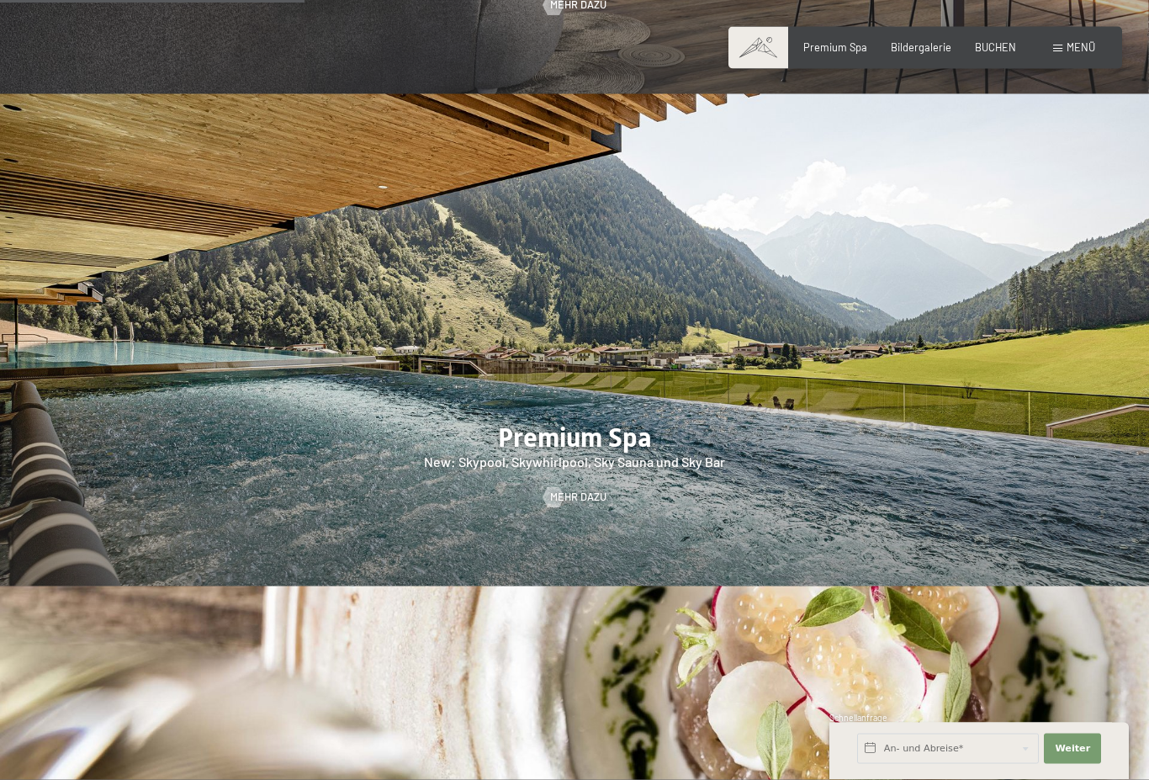
scroll to position [1902, 0]
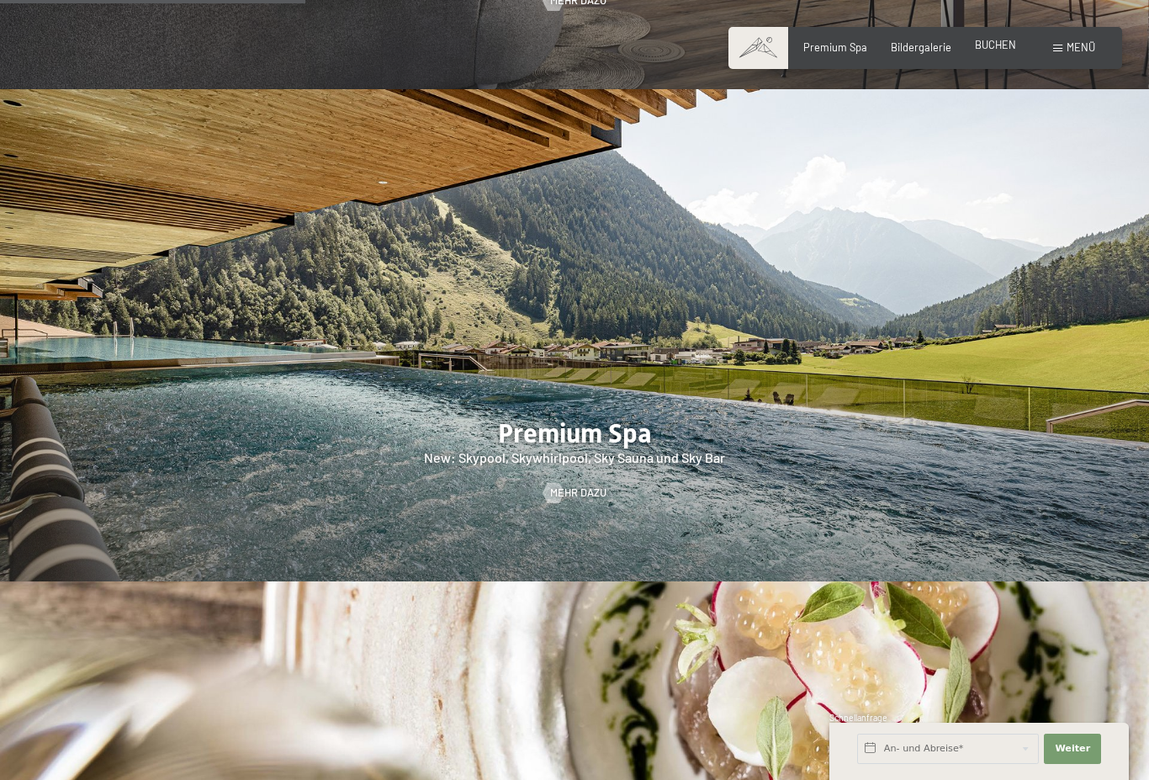
click at [1000, 46] on span "BUCHEN" at bounding box center [995, 44] width 41 height 13
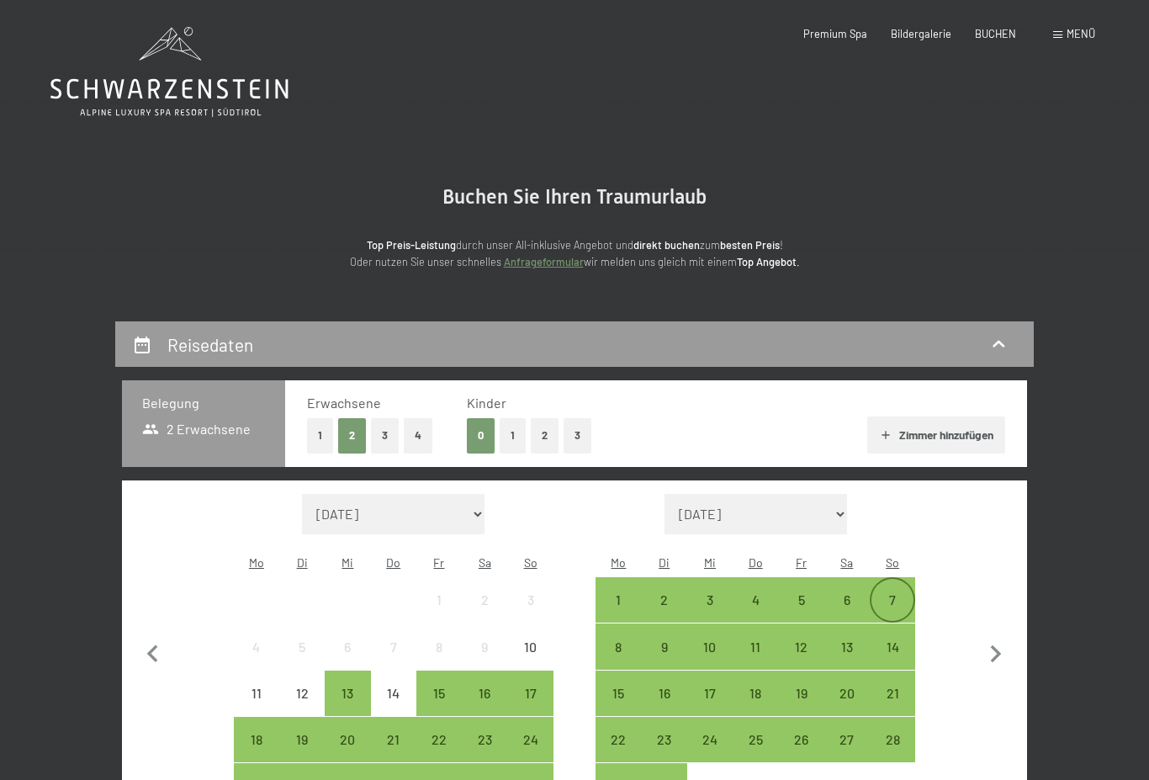
click at [891, 593] on div "7" at bounding box center [892, 614] width 42 height 42
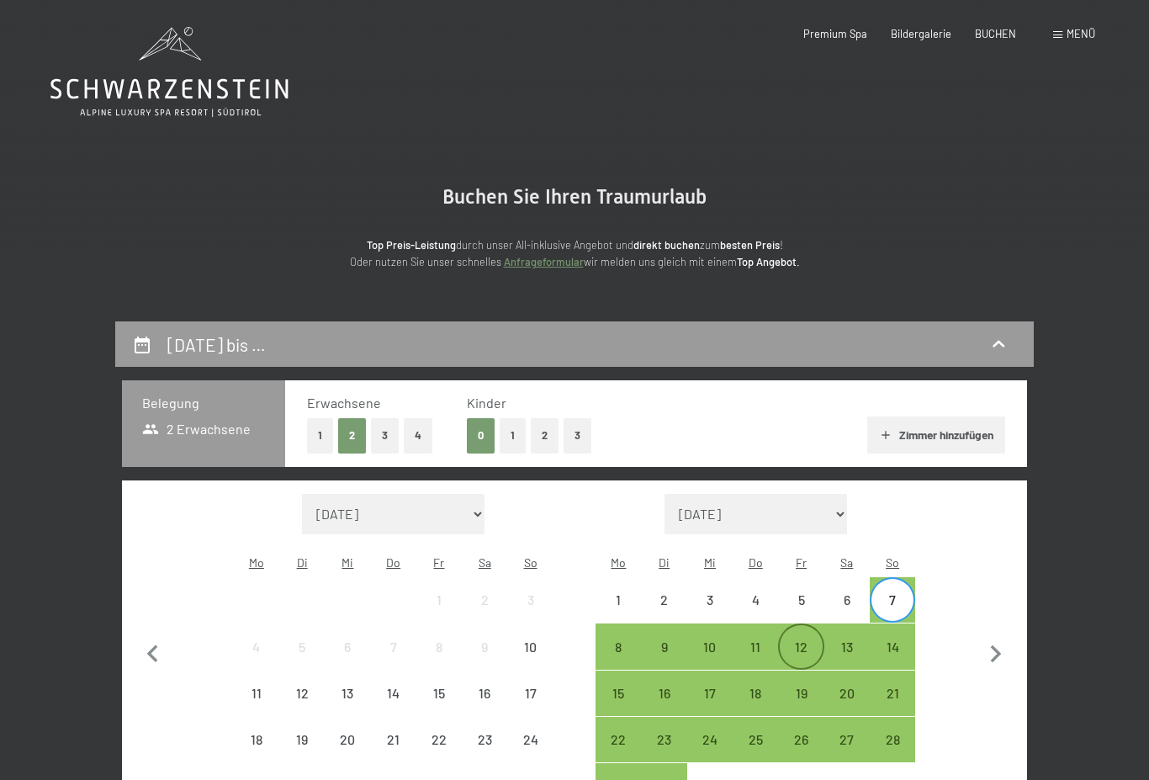
click at [794, 640] on div "12" at bounding box center [801, 661] width 42 height 42
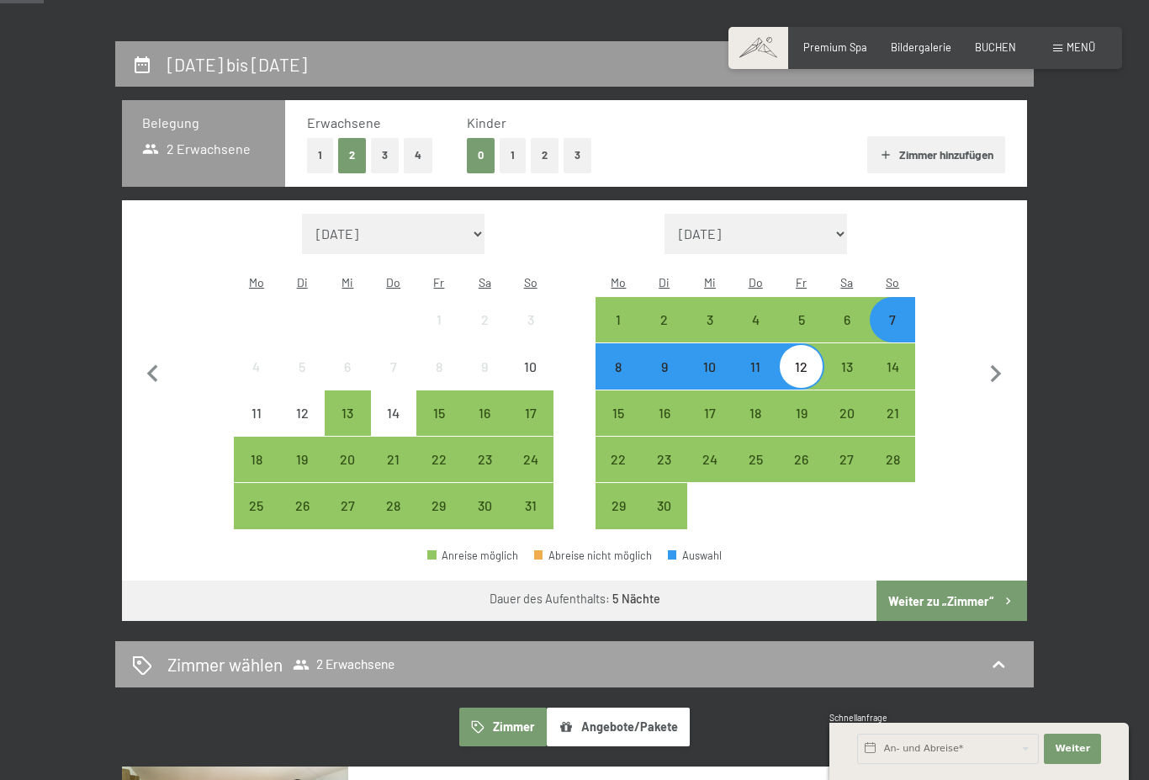
scroll to position [297, 0]
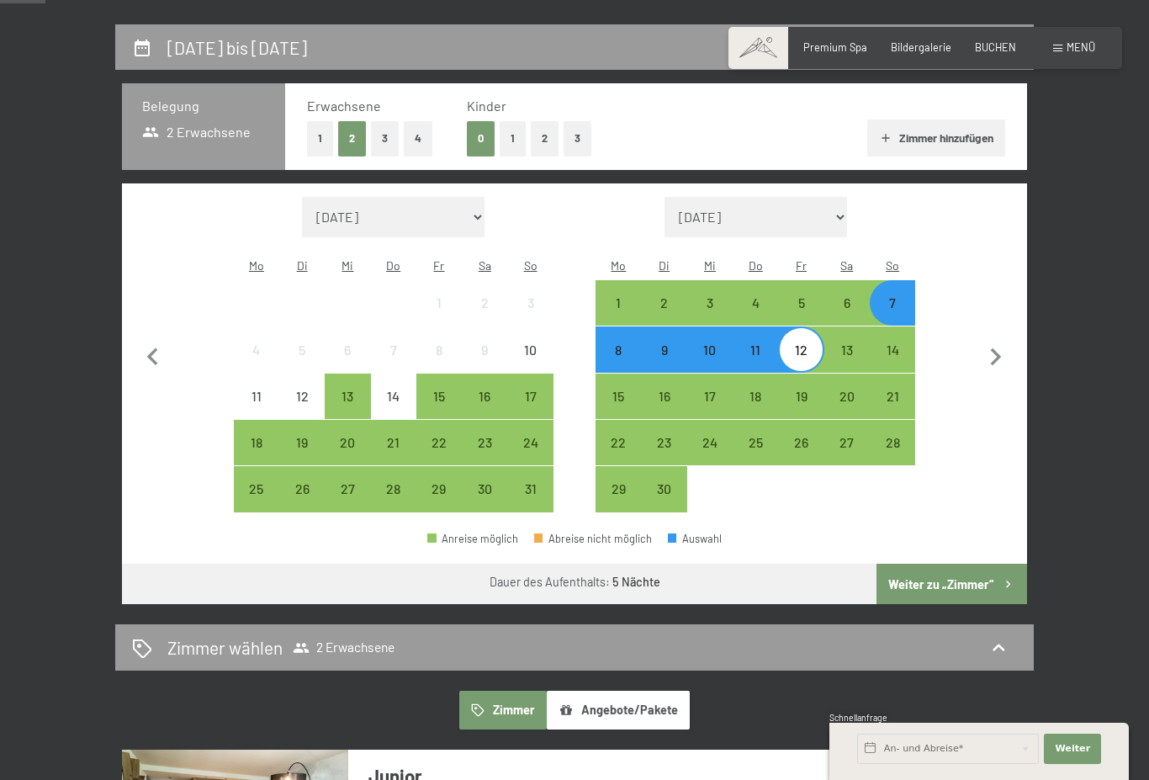
click at [958, 569] on button "Weiter zu „Zimmer“" at bounding box center [951, 583] width 151 height 40
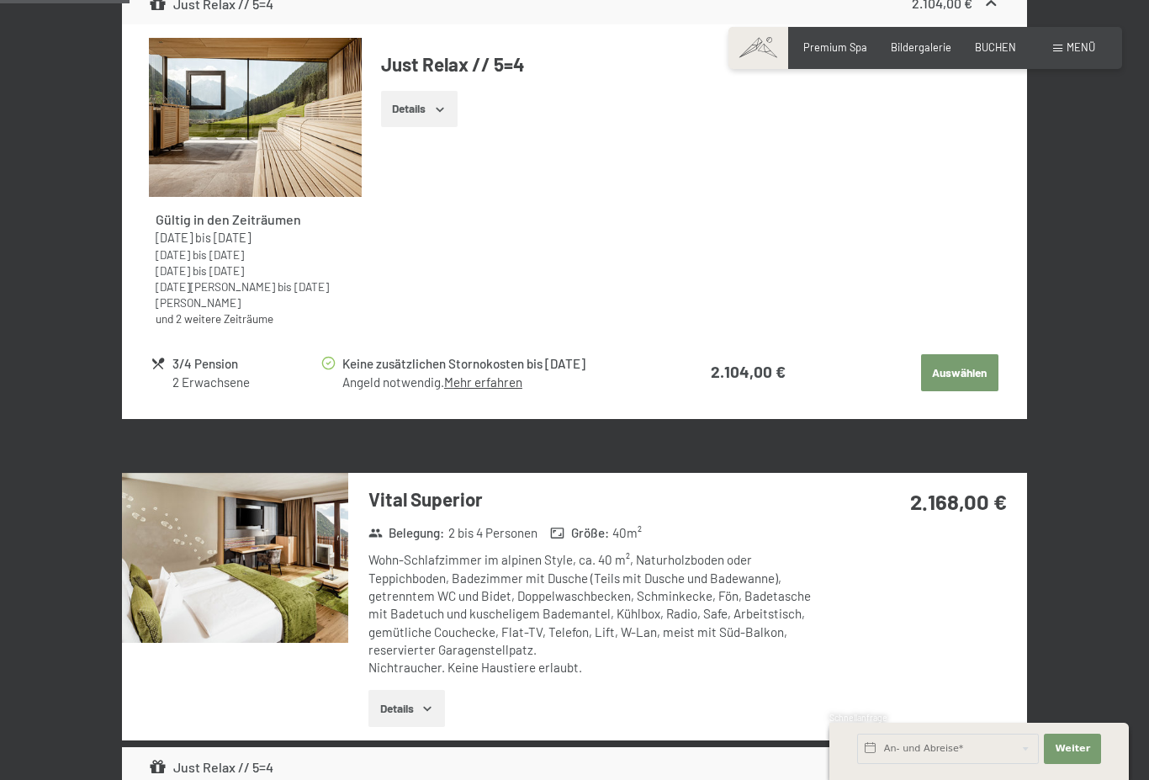
scroll to position [797, 0]
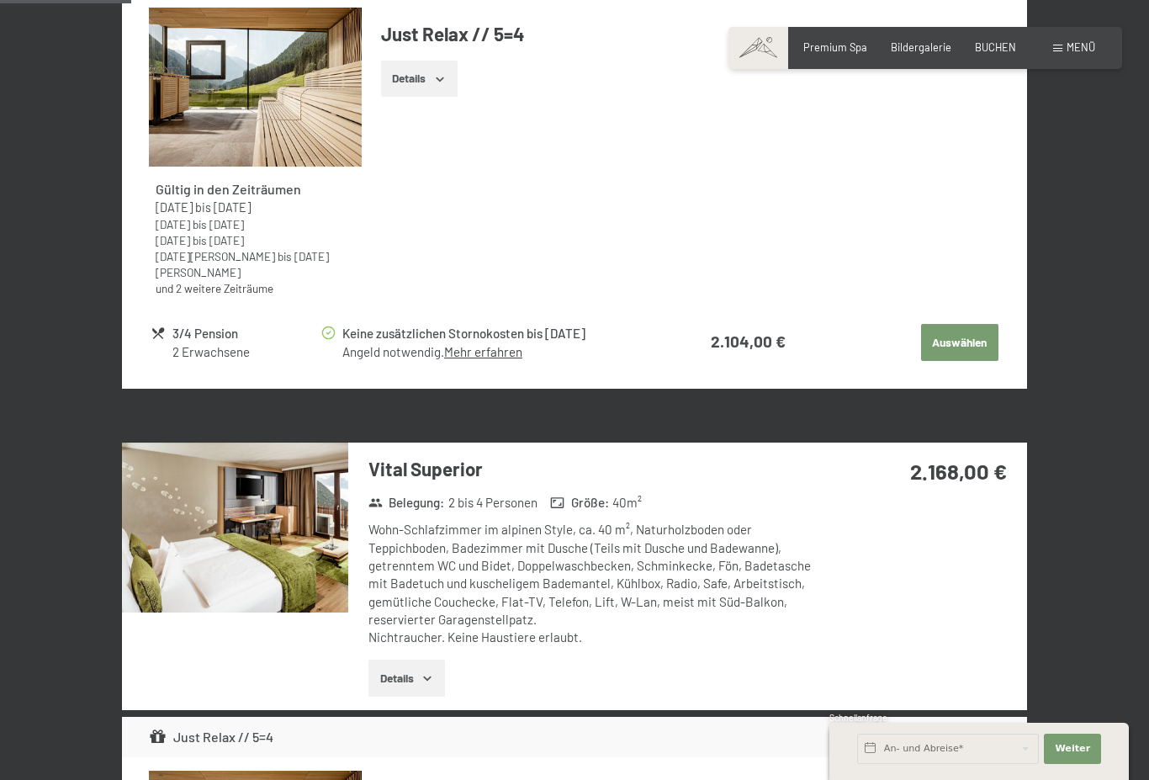
click at [443, 92] on div "Just Relax // 5=4 Details" at bounding box center [681, 59] width 638 height 103
click at [441, 72] on icon "button" at bounding box center [439, 78] width 13 height 13
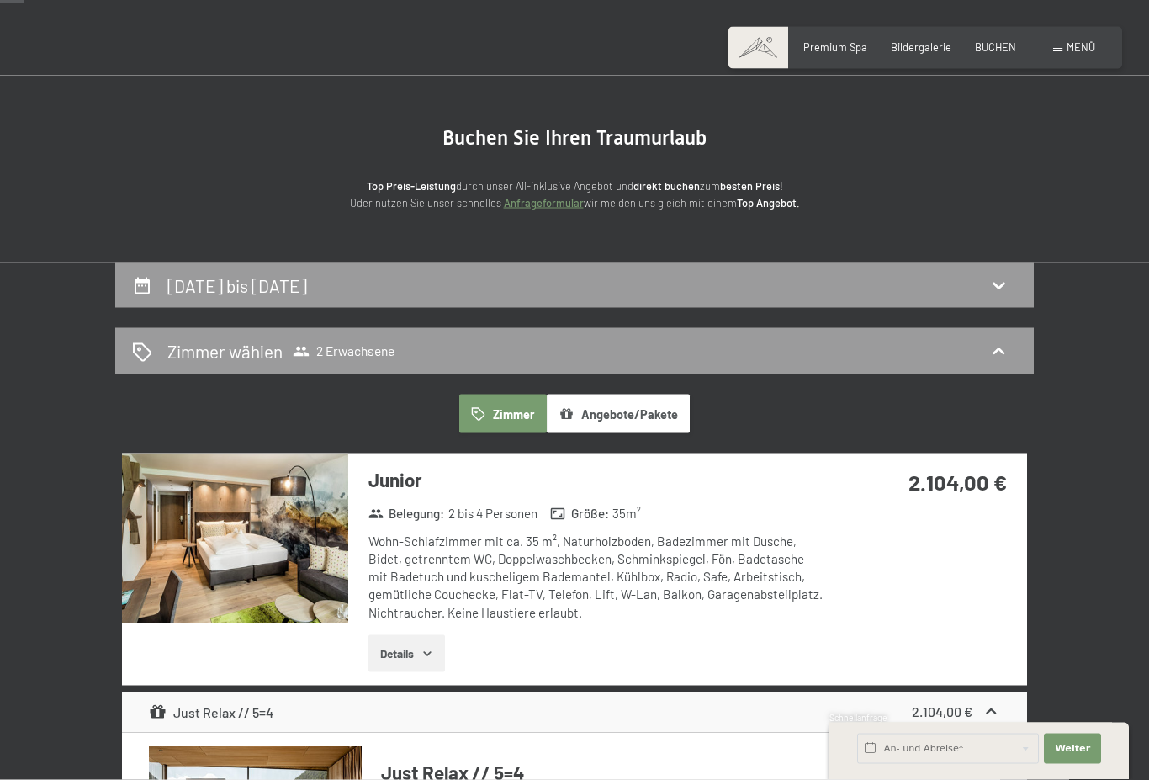
scroll to position [0, 0]
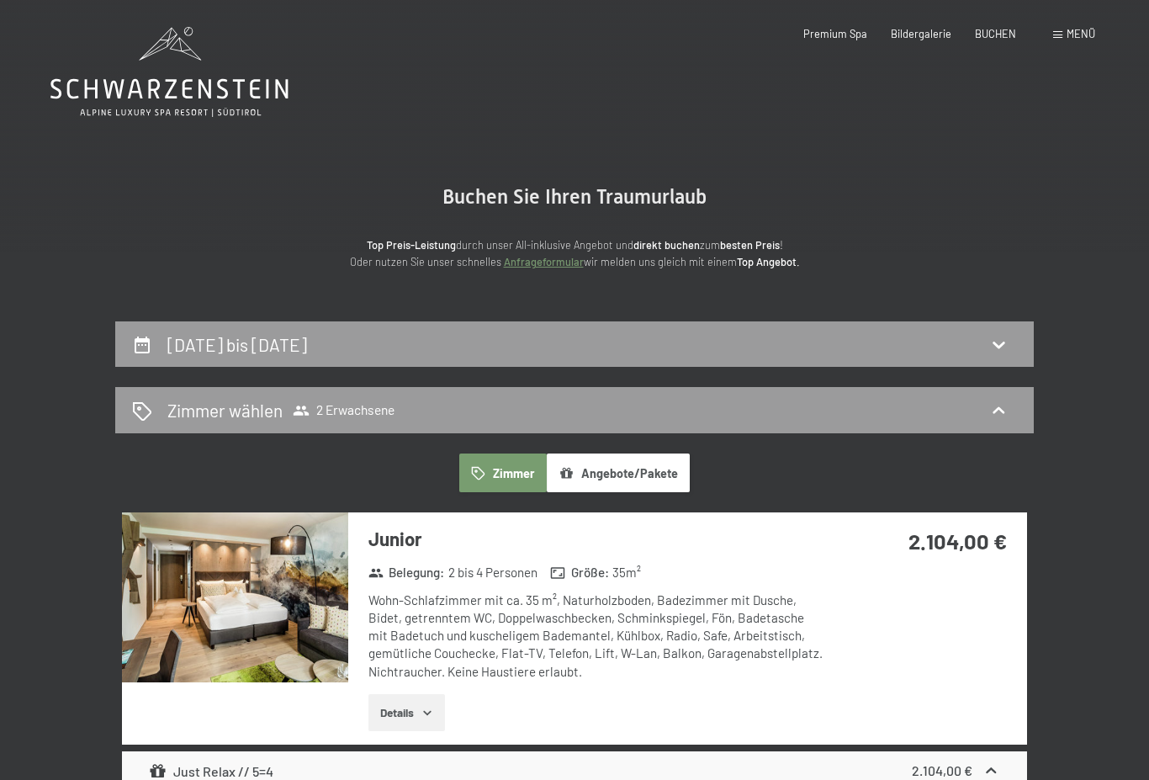
click at [201, 86] on icon at bounding box center [169, 89] width 238 height 20
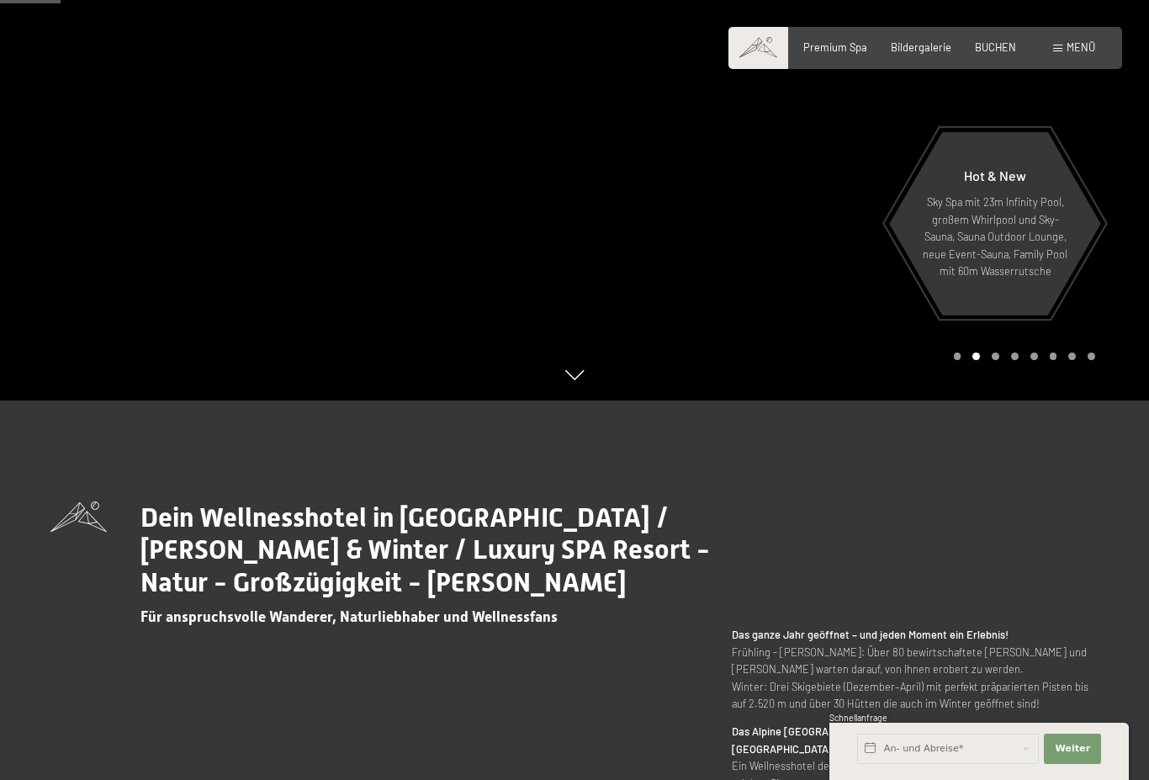
scroll to position [369, 0]
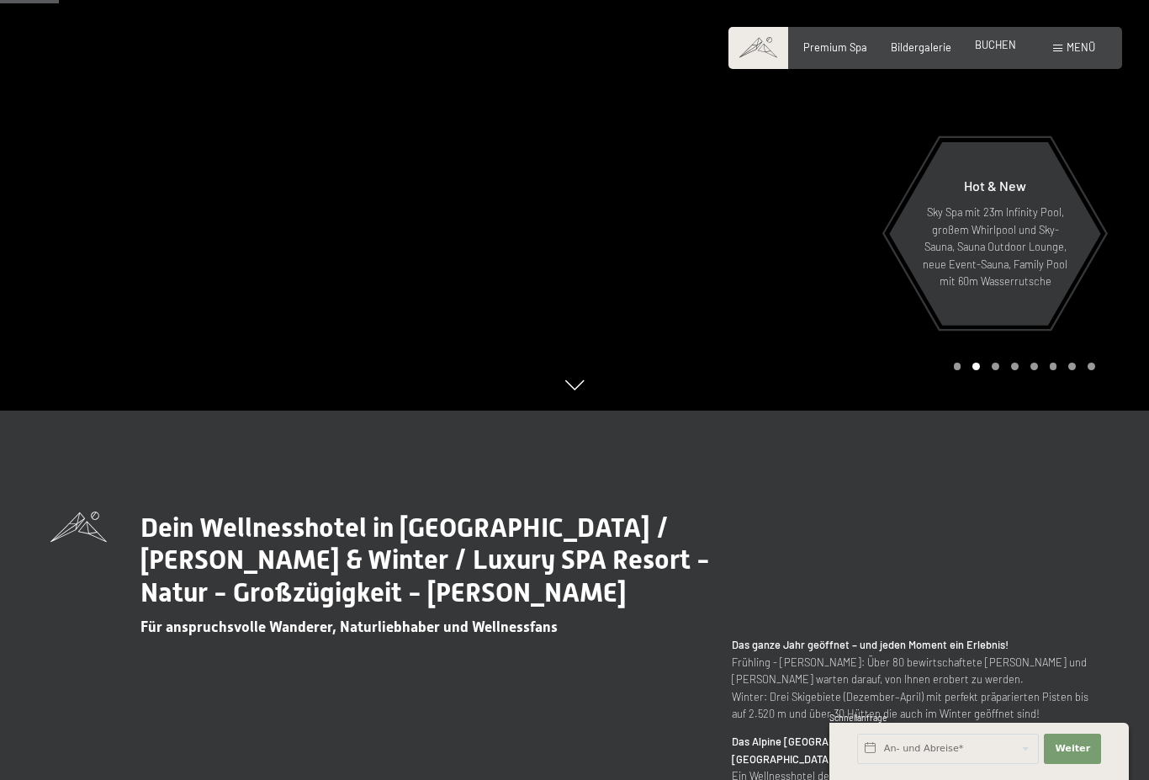
click at [997, 52] on div "BUCHEN" at bounding box center [995, 45] width 41 height 15
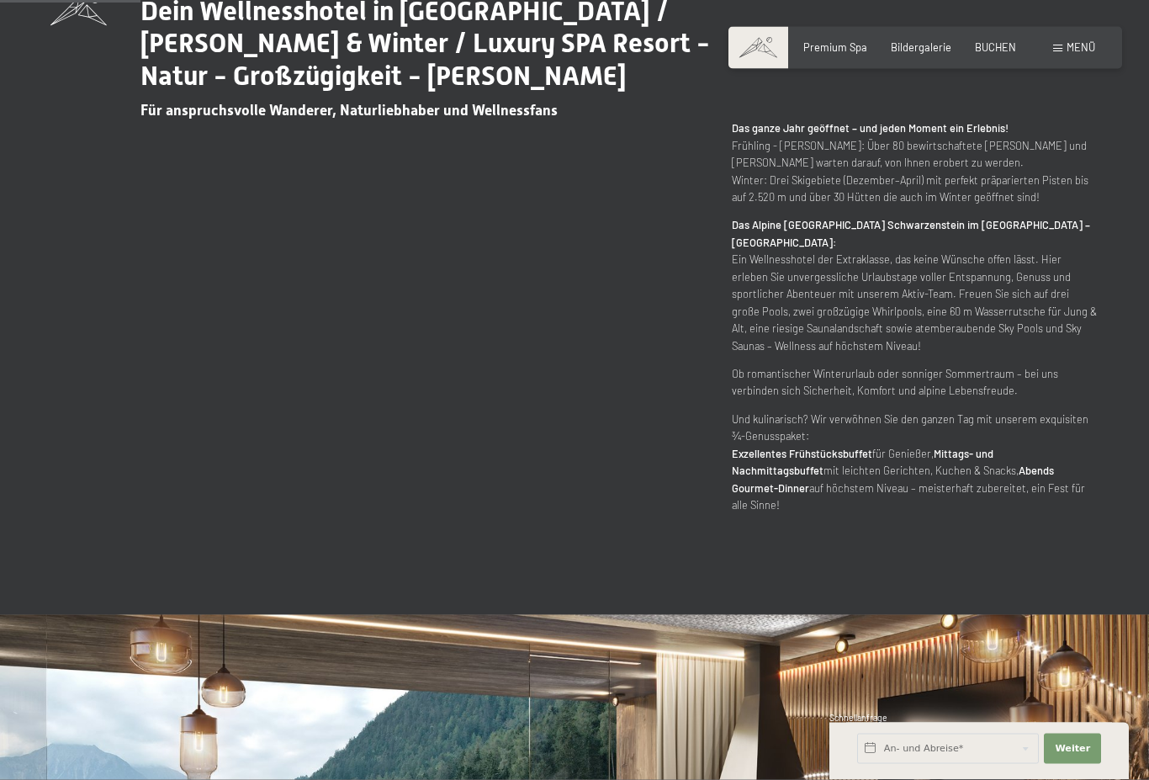
scroll to position [899, 0]
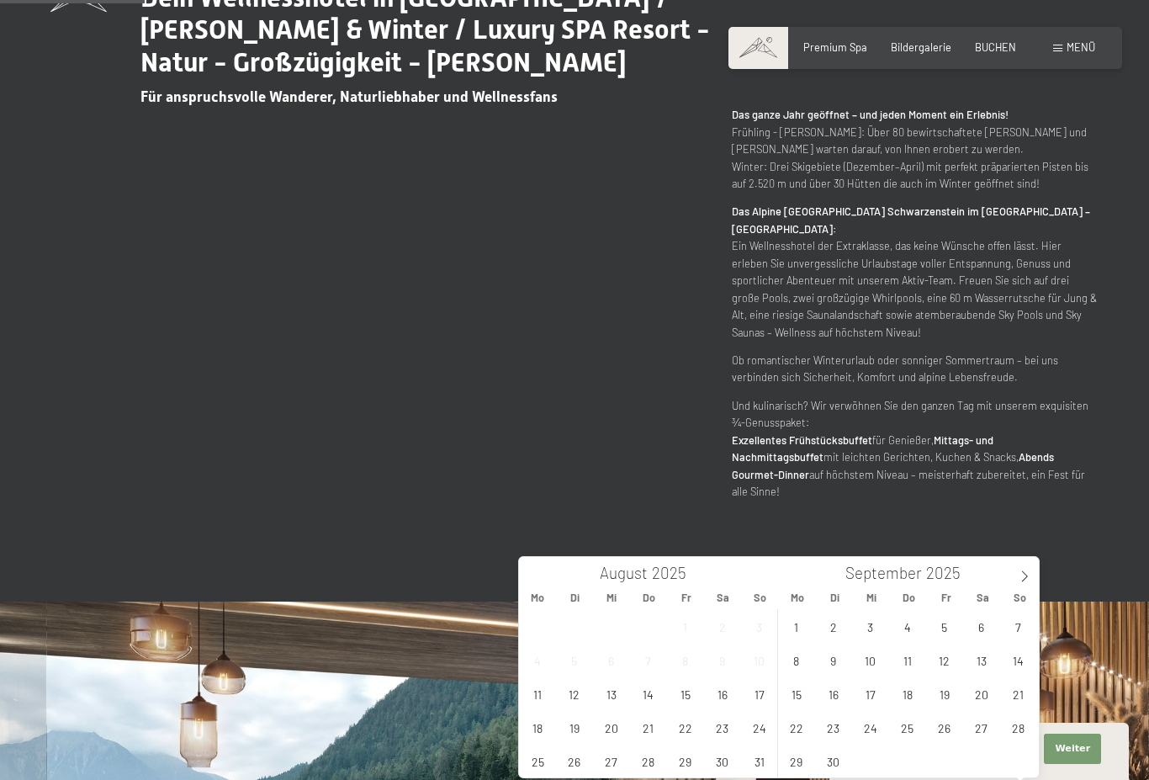
click at [933, 764] on input "text" at bounding box center [948, 748] width 182 height 30
click at [1012, 628] on span "7" at bounding box center [1018, 626] width 33 height 33
click at [941, 663] on span "12" at bounding box center [944, 659] width 33 height 33
type input "So. 07.09.2025 - Fr. 12.09.2025"
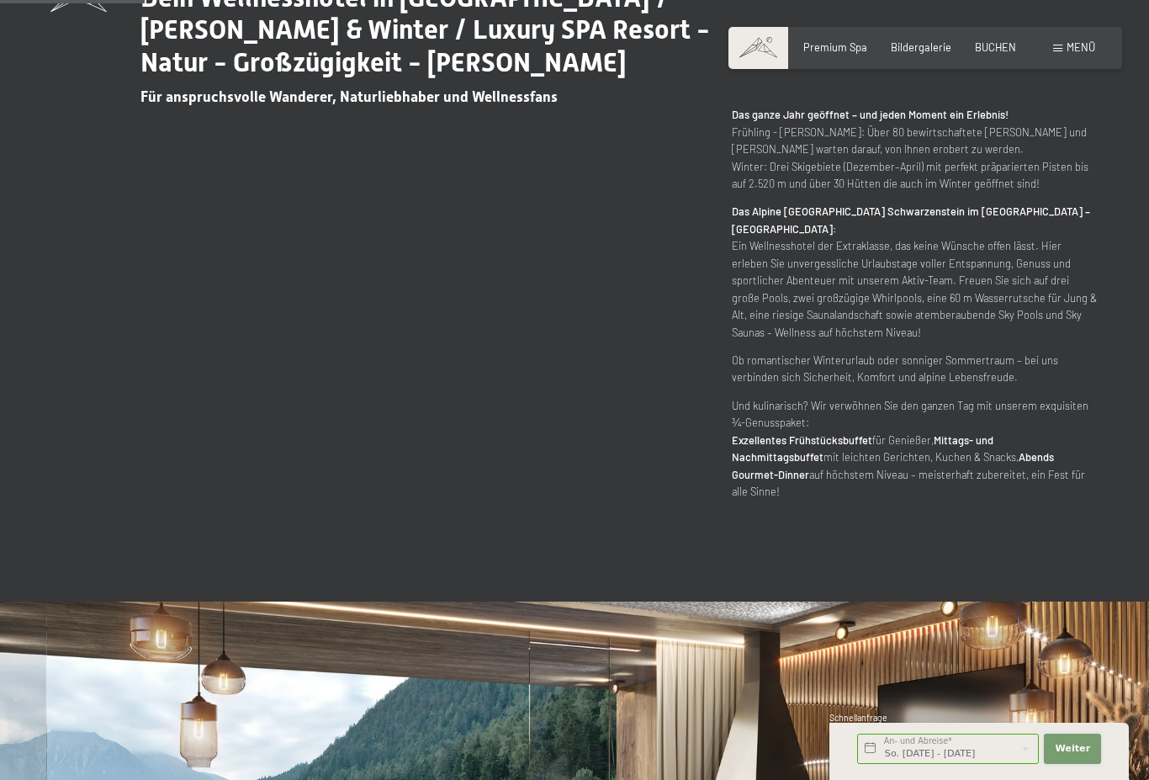
click at [1061, 755] on span "Weiter" at bounding box center [1072, 748] width 35 height 13
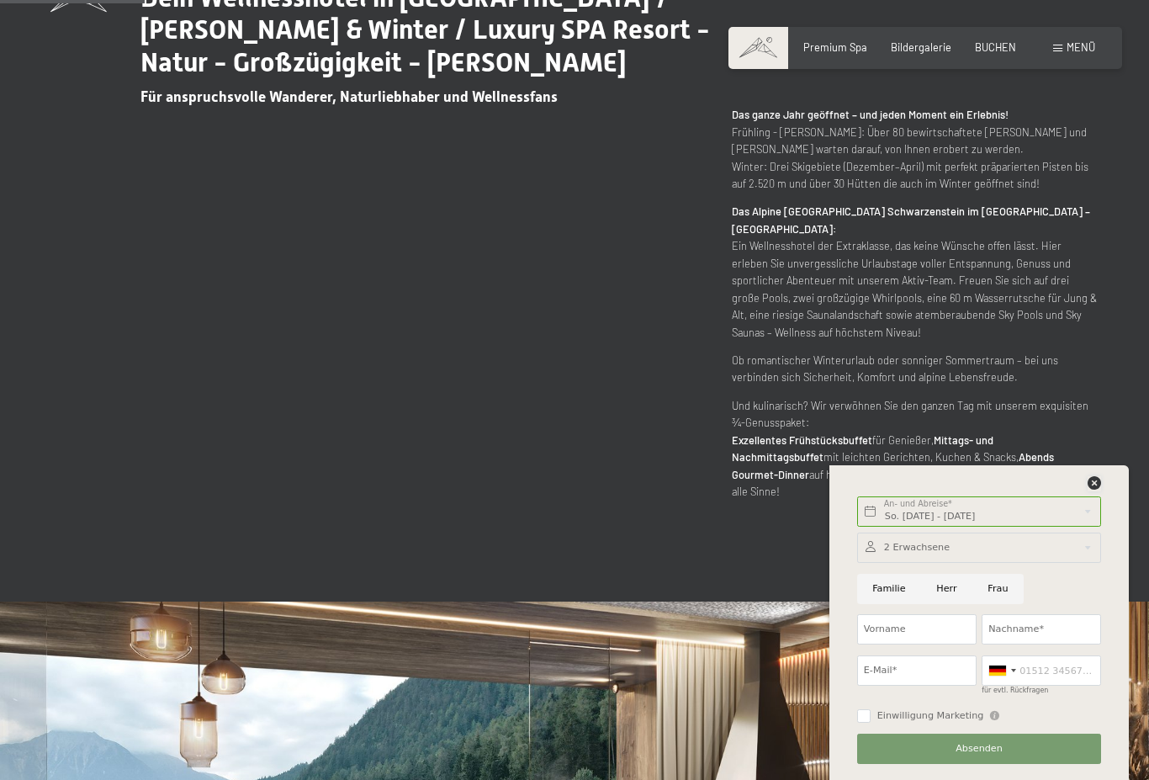
click at [1096, 489] on icon at bounding box center [1093, 482] width 13 height 13
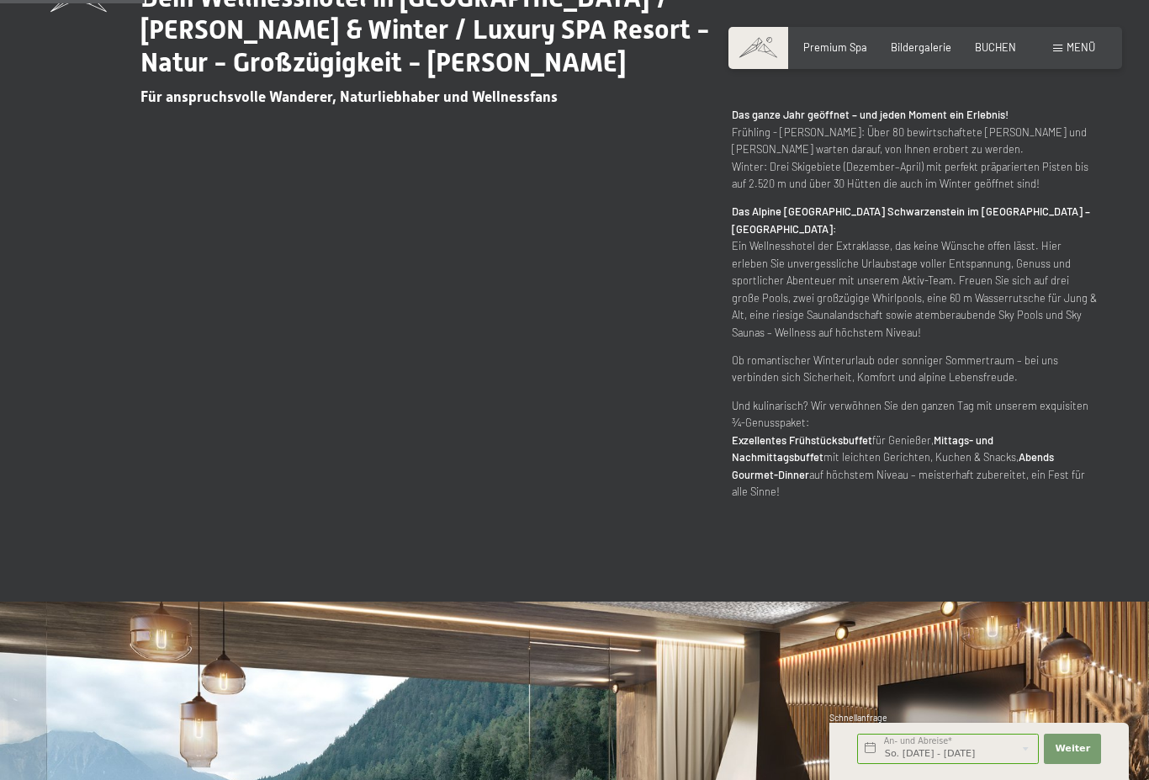
click at [1002, 55] on div "Buchen Anfragen Premium Spa Bildergalerie BUCHEN Menü DE IT EN Gutschein Bilder…" at bounding box center [925, 47] width 340 height 15
click at [998, 46] on span "BUCHEN" at bounding box center [995, 44] width 41 height 13
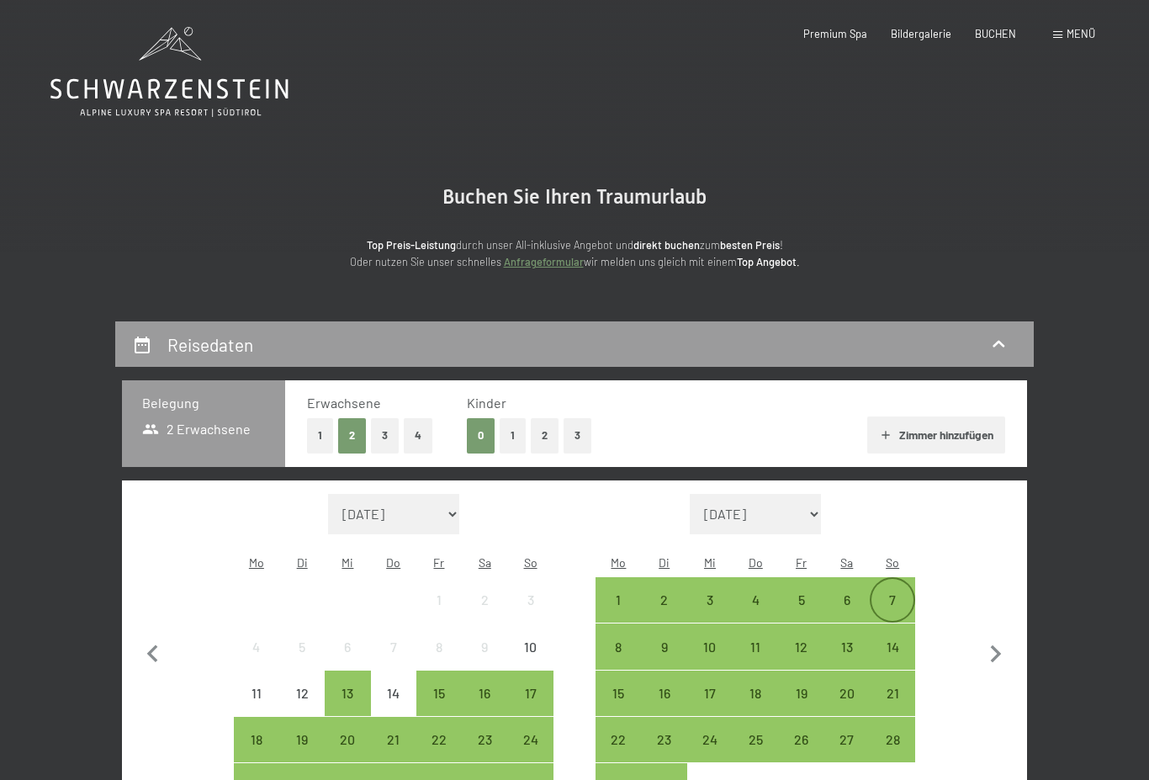
click at [889, 593] on div "7" at bounding box center [892, 614] width 42 height 42
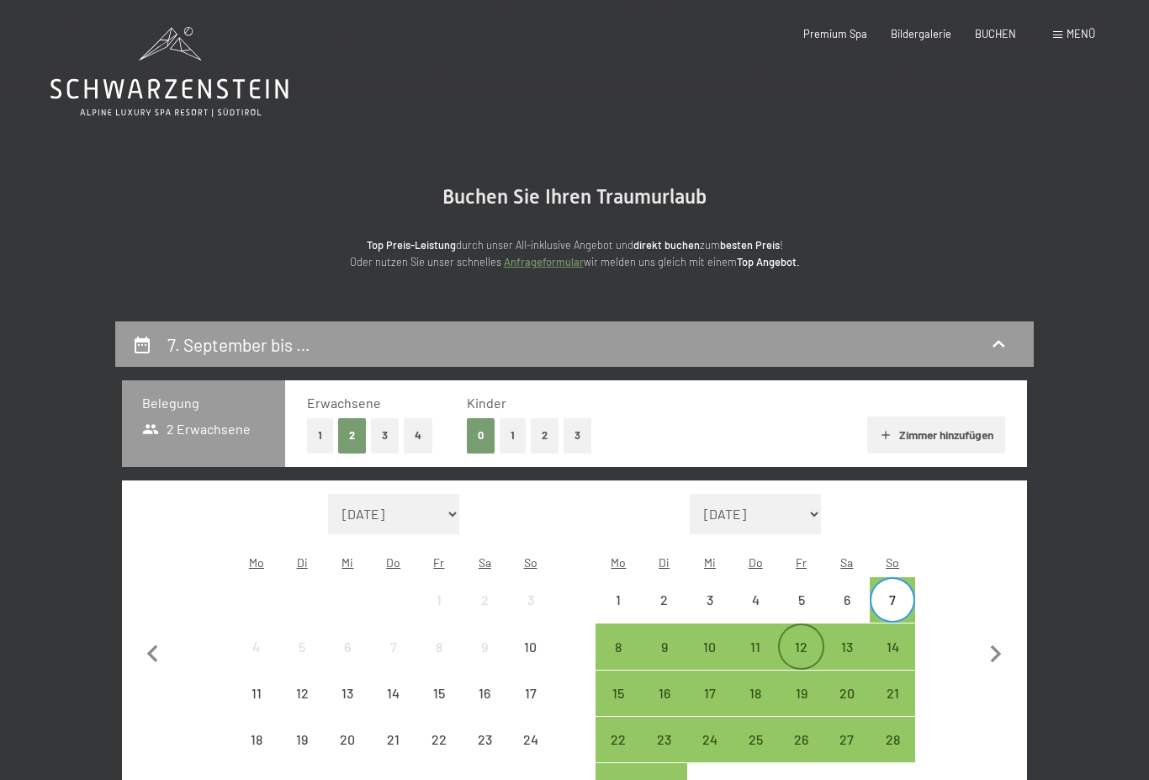
click at [811, 640] on div "12" at bounding box center [801, 661] width 42 height 42
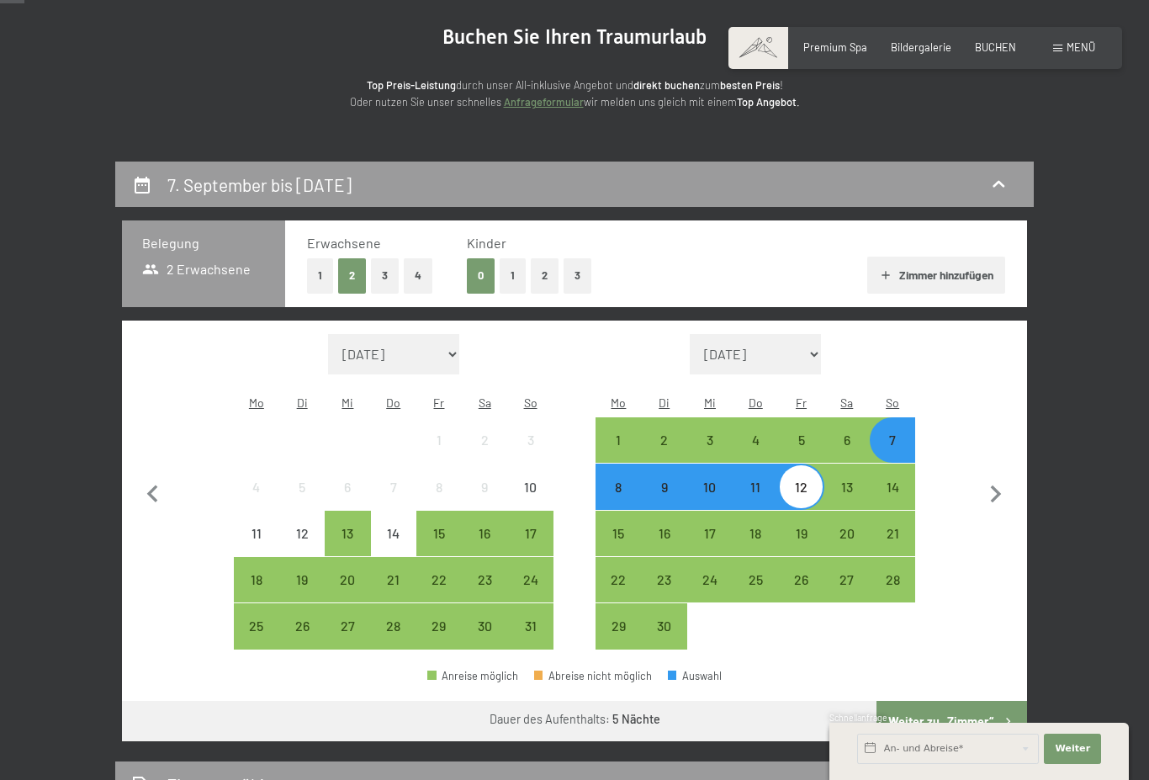
click at [951, 701] on button "Weiter zu „Zimmer“" at bounding box center [951, 721] width 151 height 40
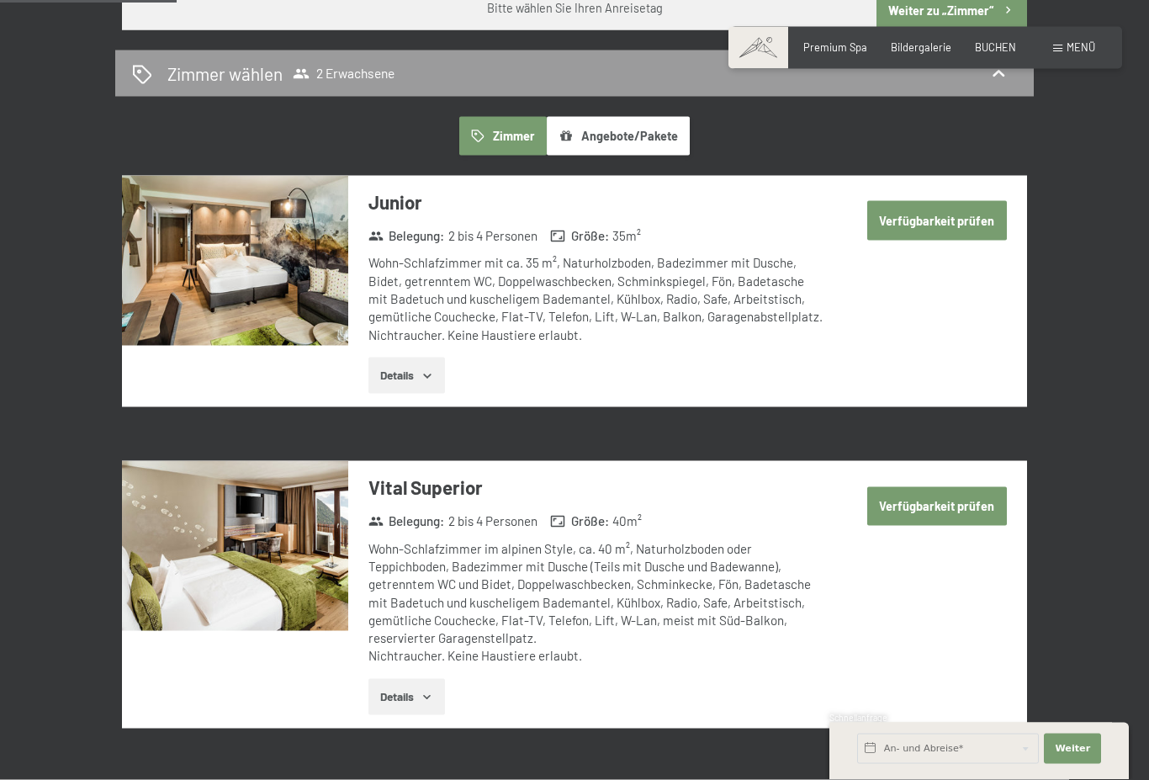
scroll to position [901, 0]
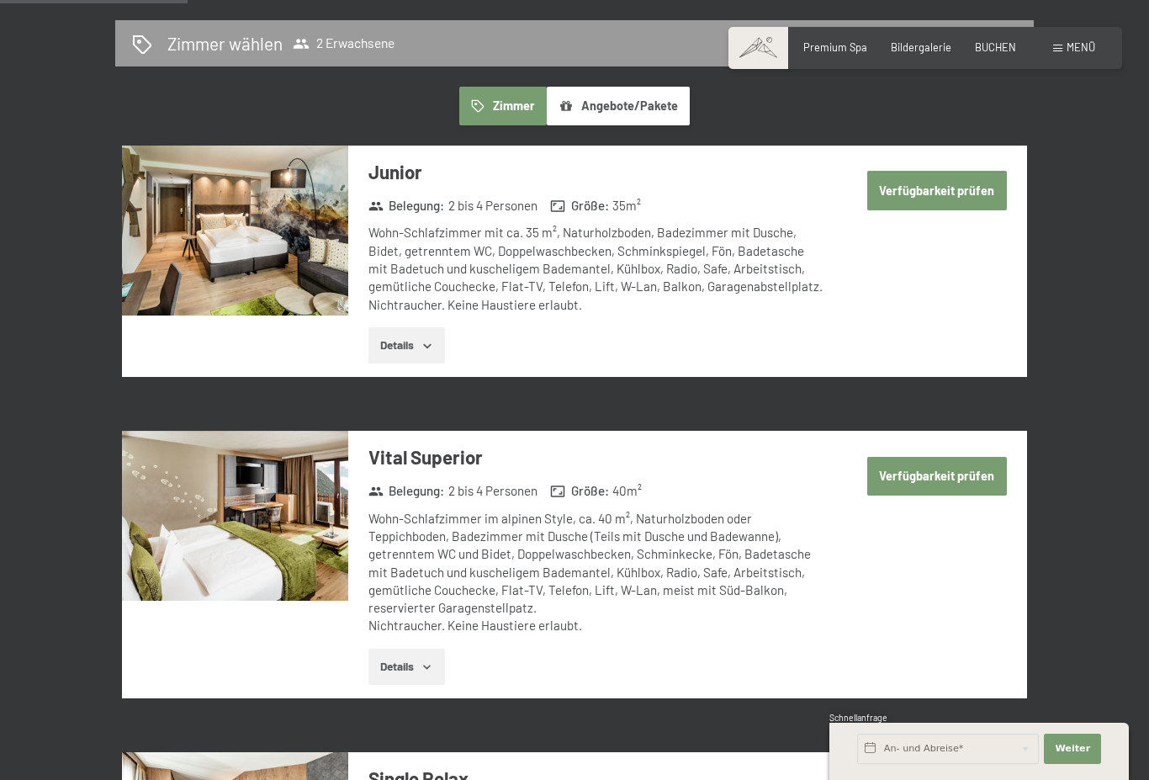
click at [428, 339] on icon "button" at bounding box center [427, 345] width 13 height 13
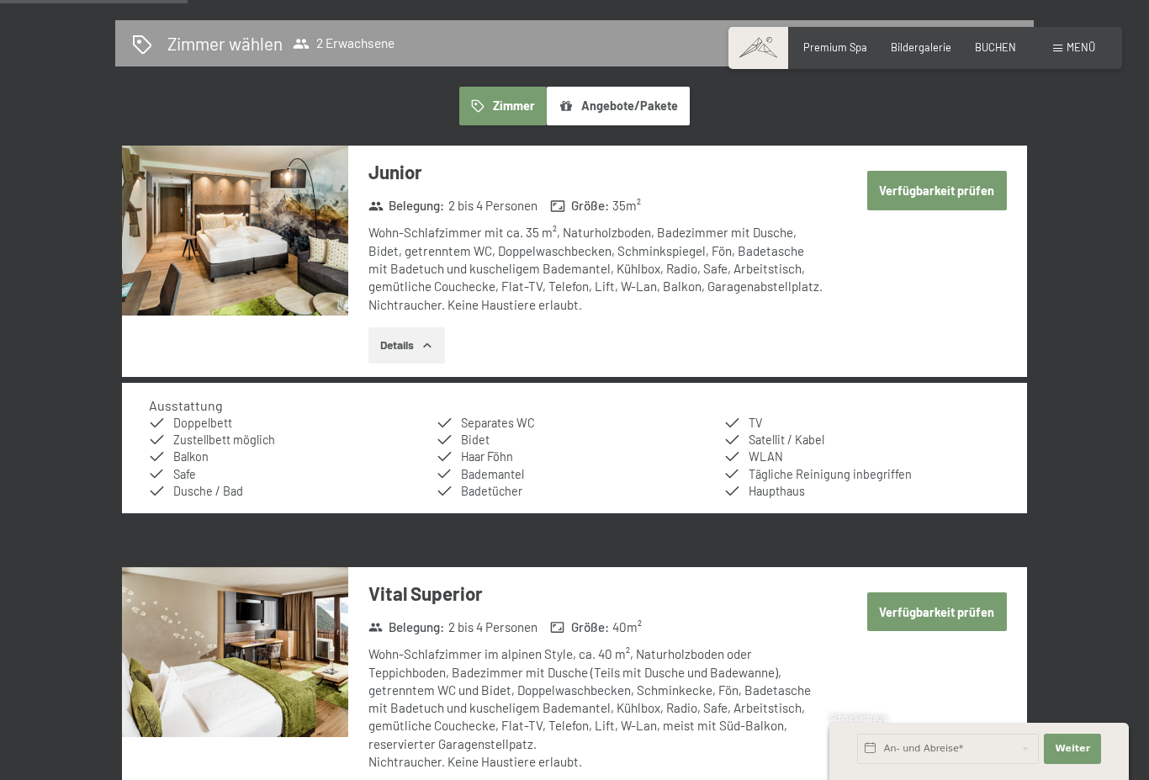
drag, startPoint x: 952, startPoint y: 155, endPoint x: 952, endPoint y: 736, distance: 581.1
click at [952, 171] on button "Verfügbarkeit prüfen" at bounding box center [937, 190] width 140 height 39
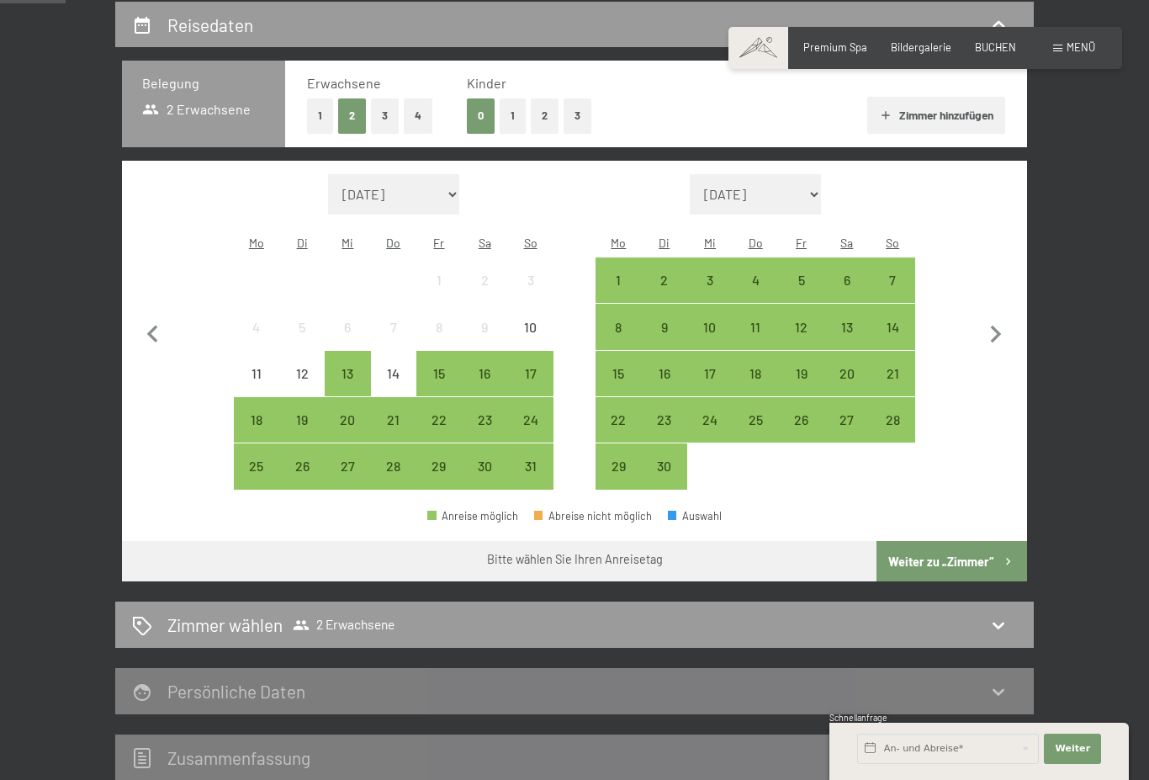
click at [933, 544] on button "Weiter zu „Zimmer“" at bounding box center [951, 561] width 151 height 40
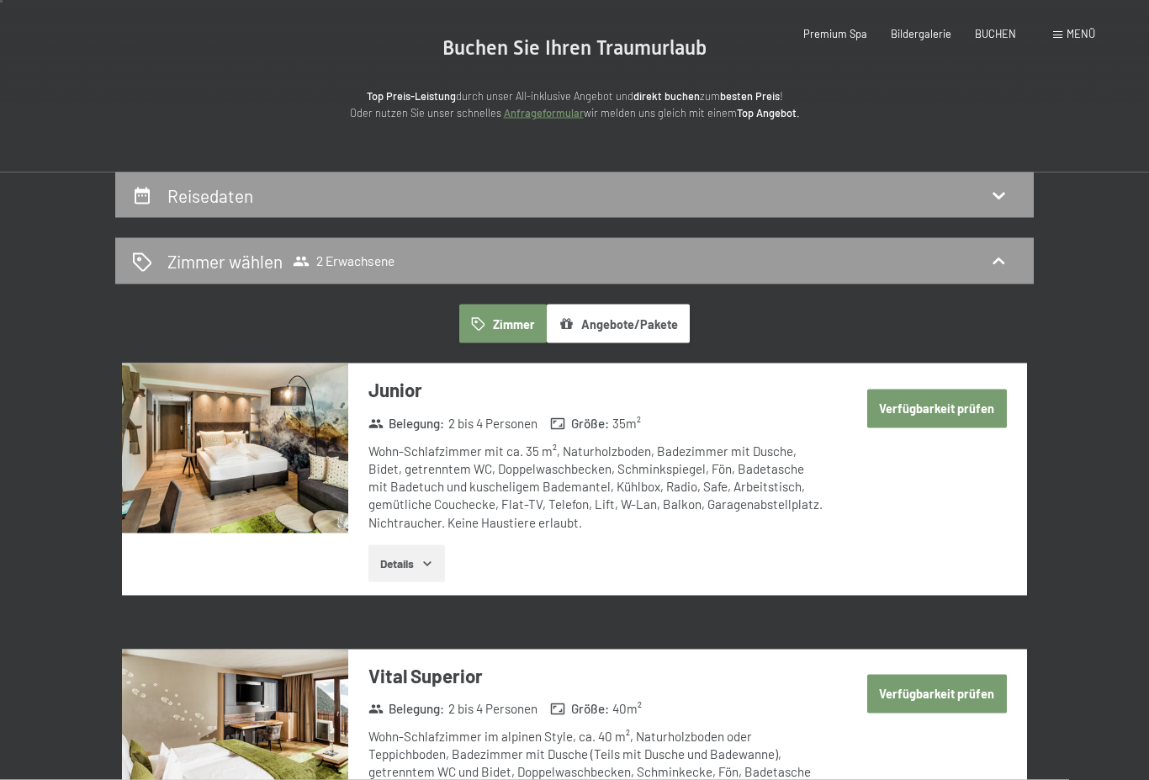
scroll to position [0, 0]
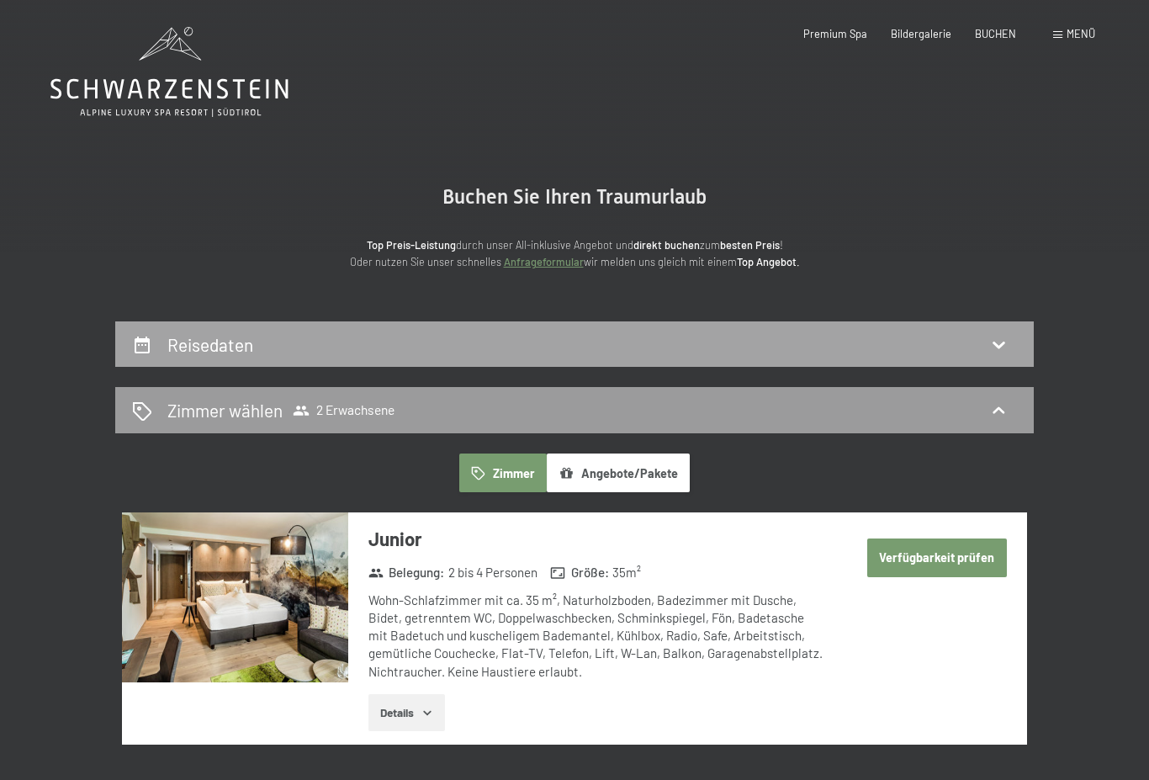
click at [679, 339] on div "Reisedaten" at bounding box center [574, 344] width 885 height 24
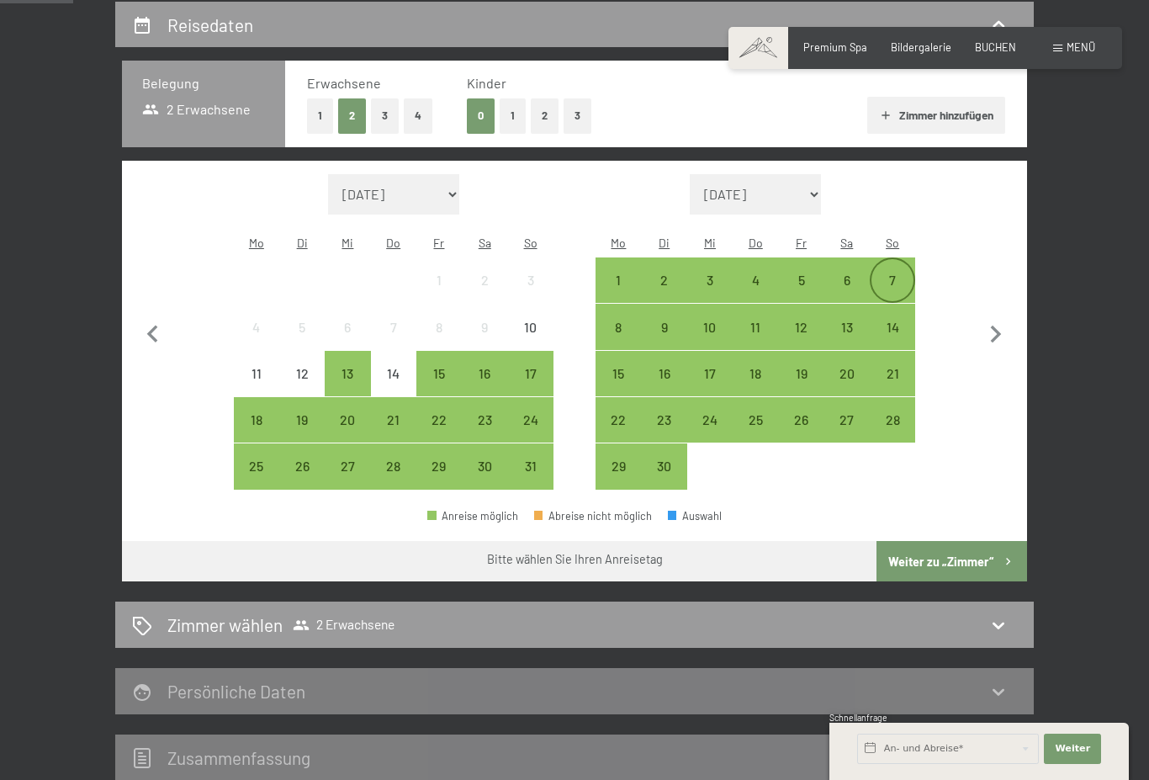
click at [885, 273] on div "7" at bounding box center [892, 294] width 42 height 42
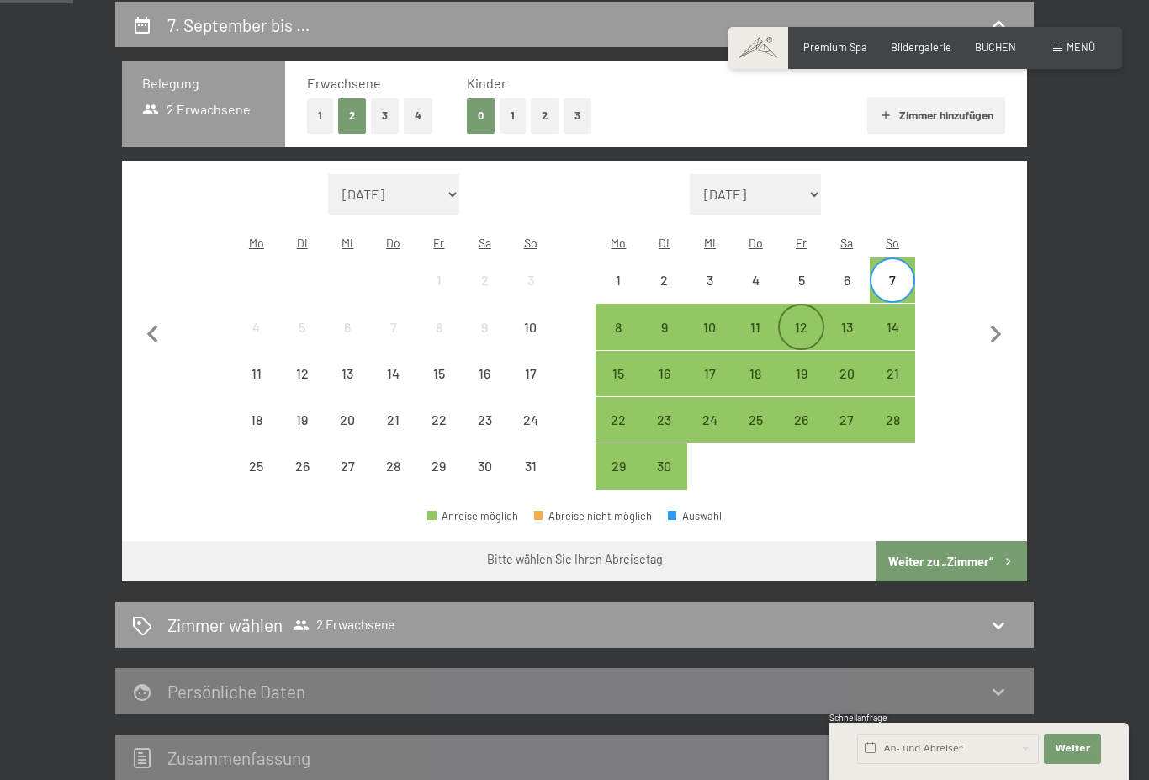
click at [807, 320] on div "12" at bounding box center [801, 341] width 42 height 42
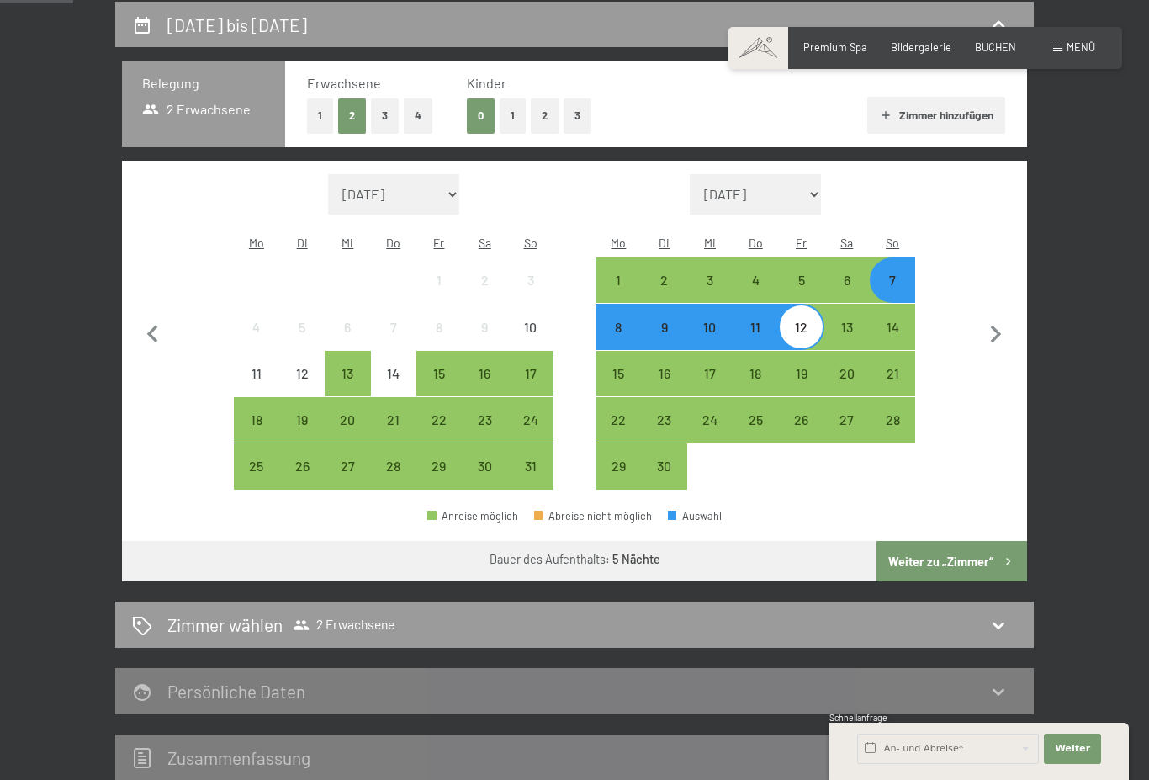
click at [981, 541] on button "Weiter zu „Zimmer“" at bounding box center [951, 561] width 151 height 40
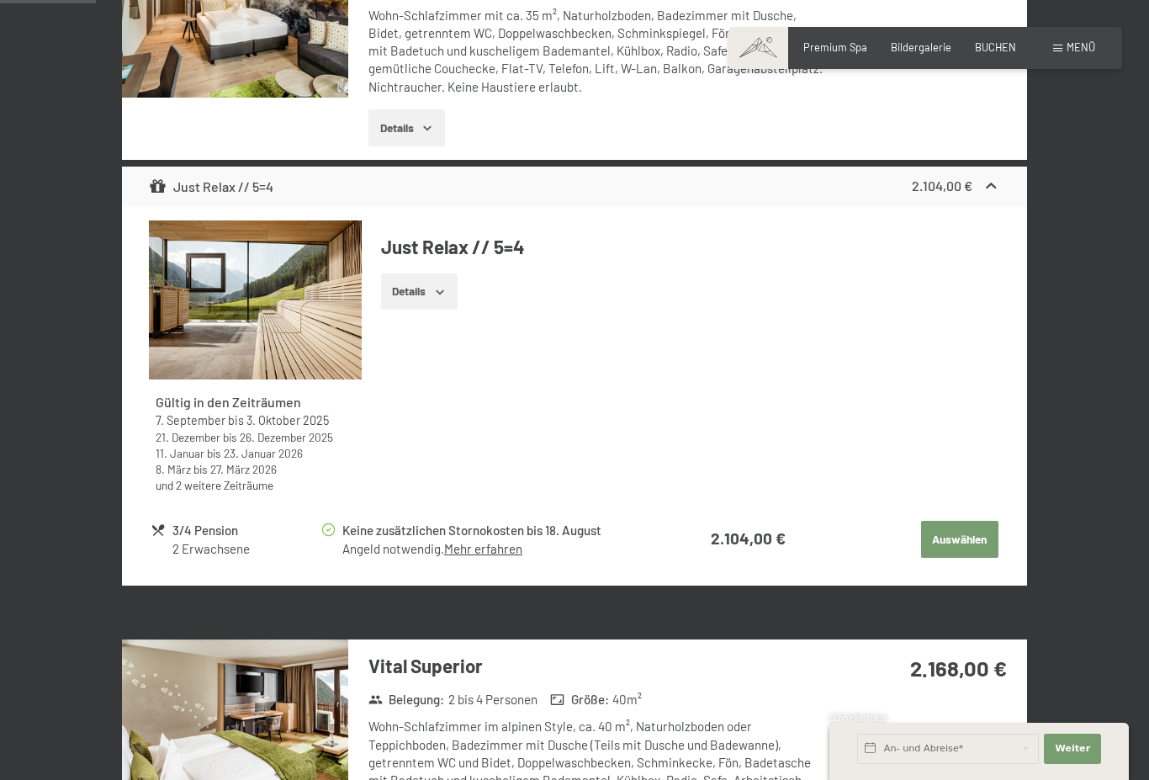
scroll to position [590, 0]
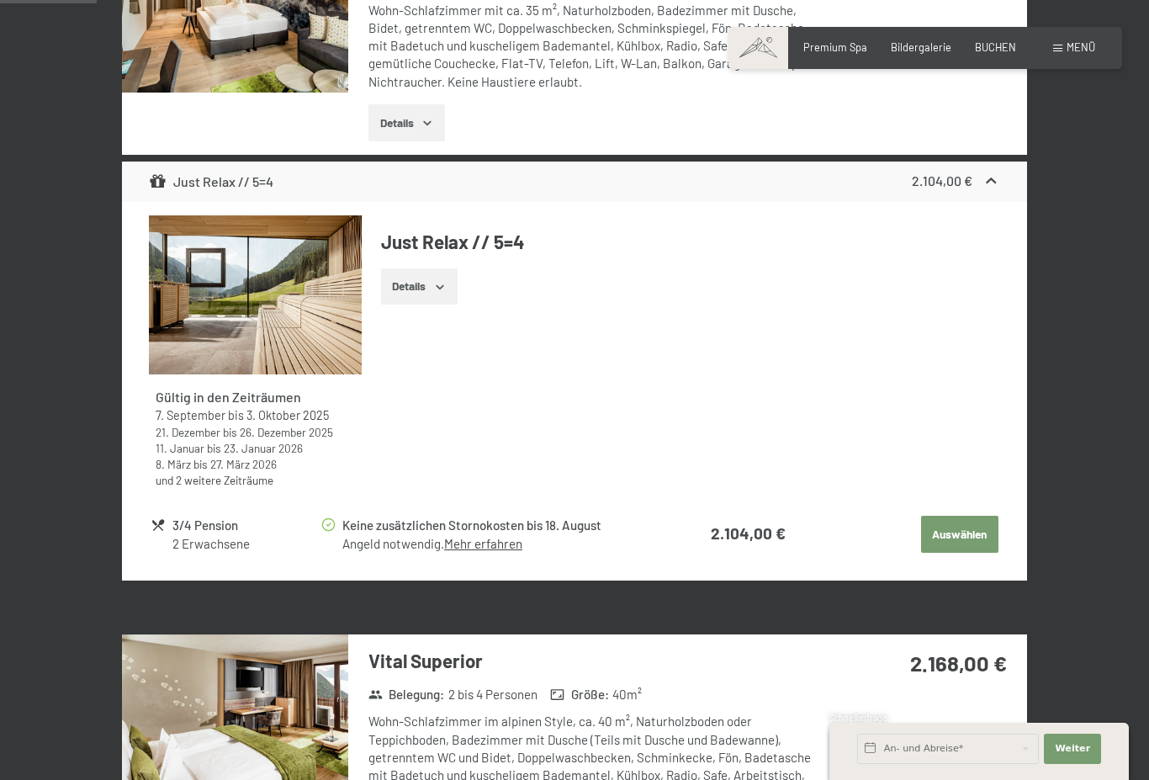
click at [513, 537] on link "Mehr erfahren" at bounding box center [483, 543] width 78 height 15
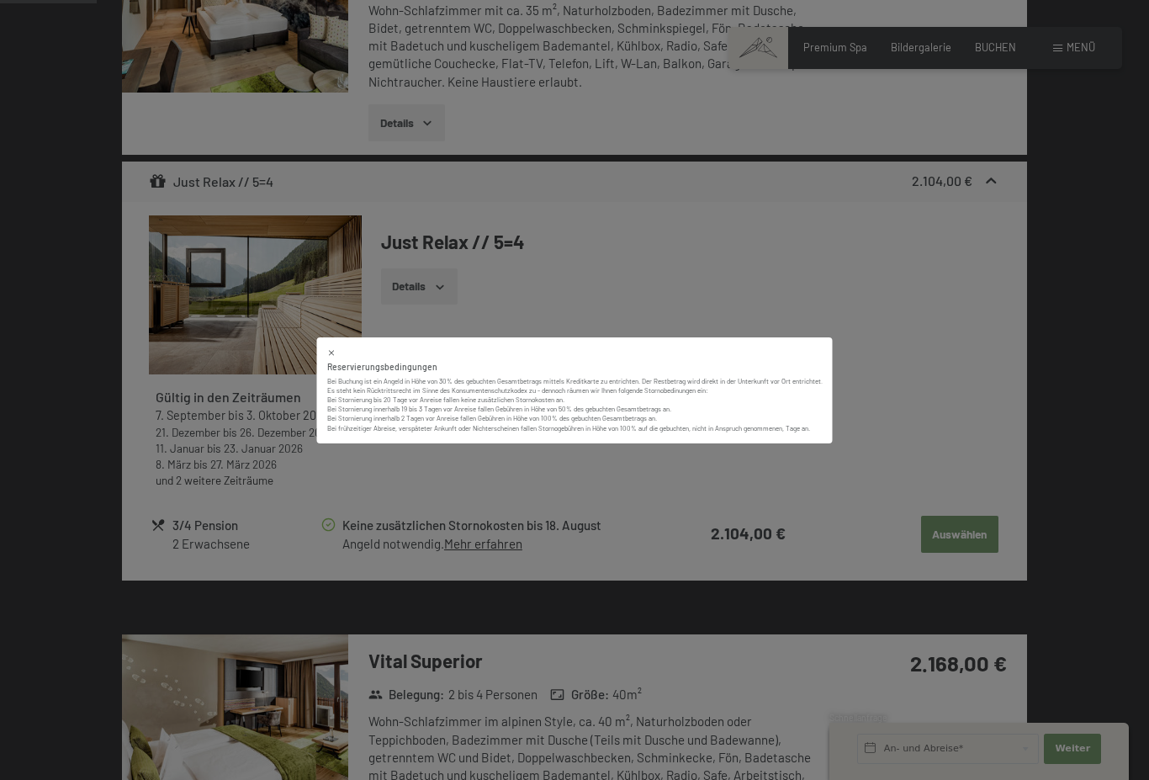
click at [325, 372] on div "Reservierungsbedingungen Bei Buchung ist ein Angeld in Höhe von 30% des gebucht…" at bounding box center [575, 389] width 516 height 106
click at [329, 356] on icon at bounding box center [332, 353] width 6 height 6
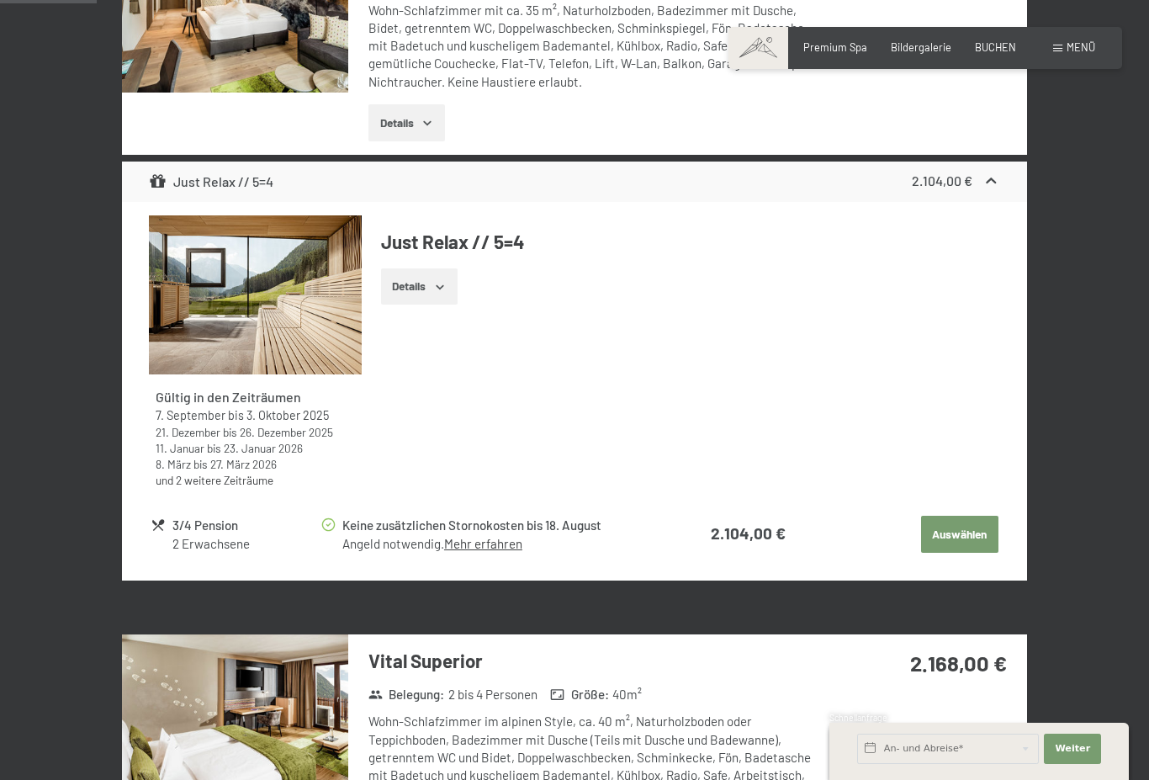
click at [163, 521] on icon at bounding box center [158, 524] width 15 height 15
click at [433, 283] on button "Details" at bounding box center [419, 286] width 77 height 37
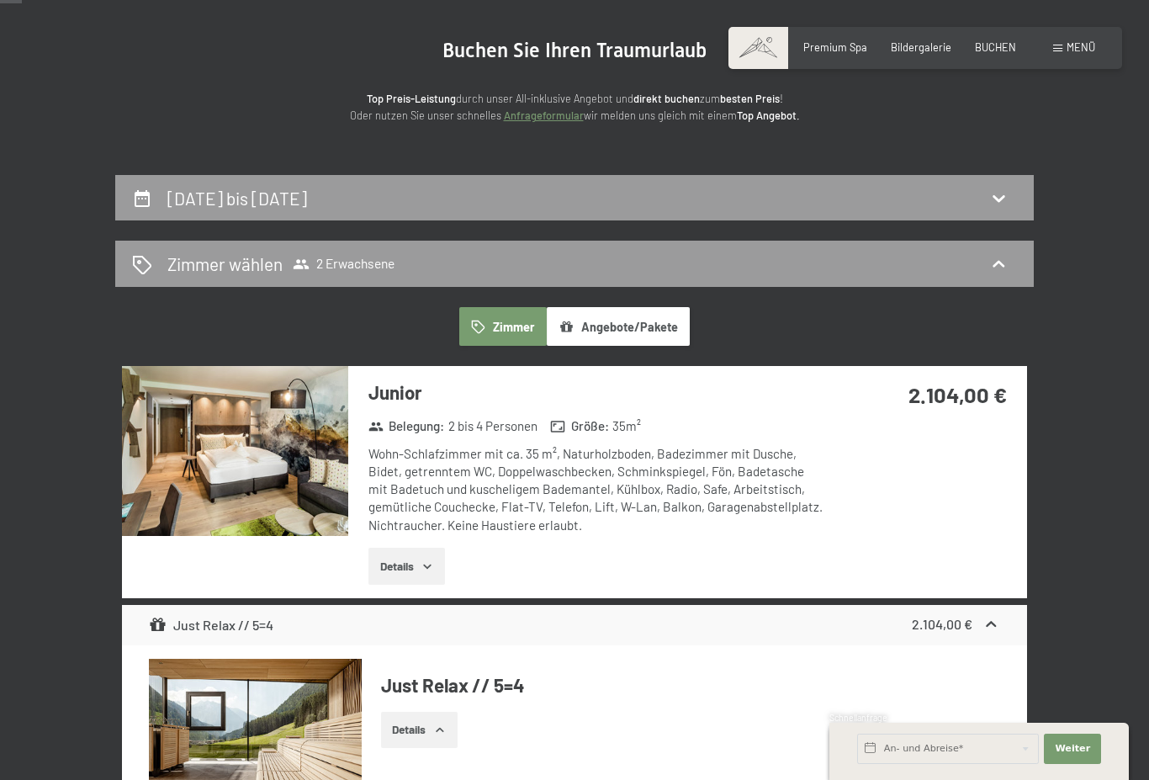
scroll to position [0, 0]
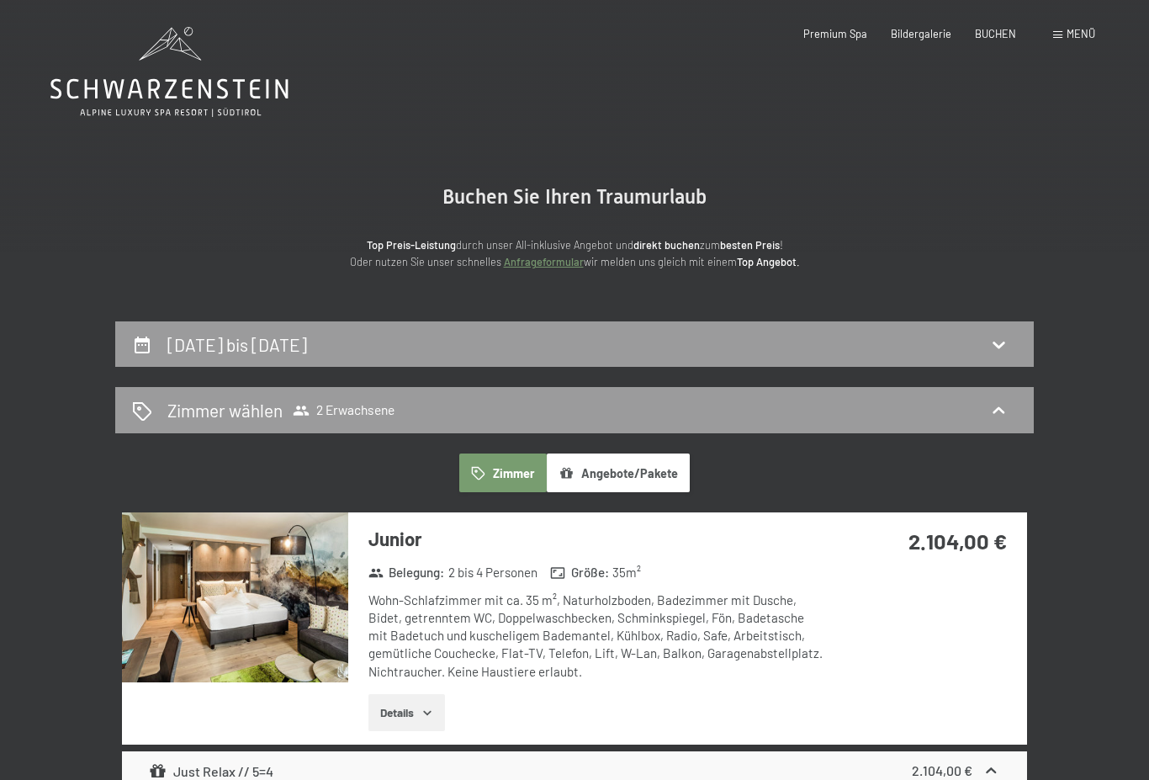
click at [219, 85] on icon at bounding box center [169, 89] width 238 height 20
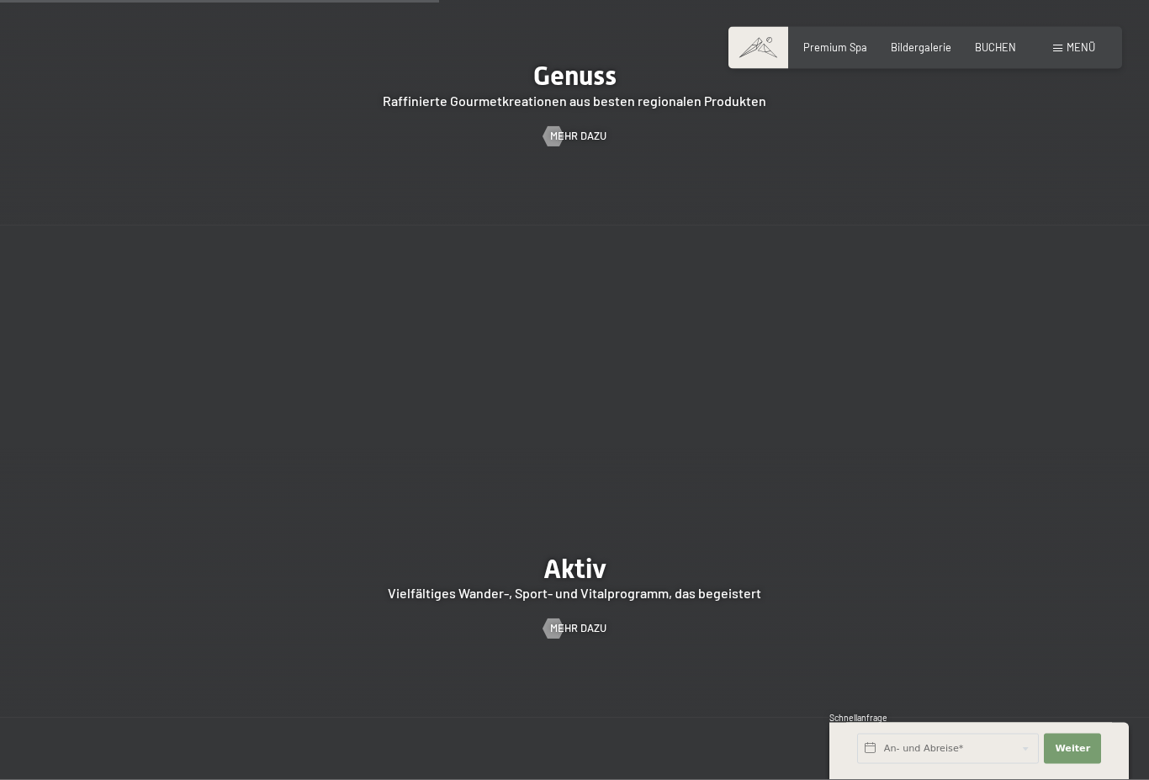
scroll to position [2749, 0]
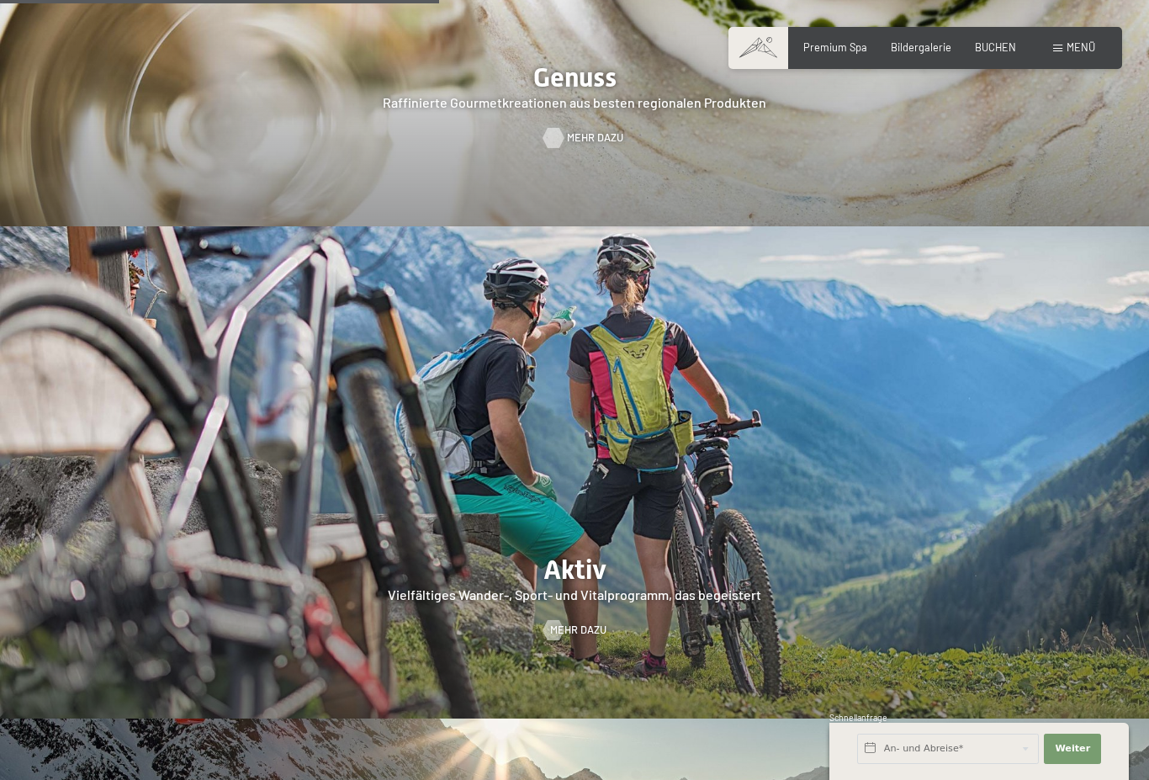
click at [570, 144] on span "Mehr dazu" at bounding box center [595, 137] width 56 height 15
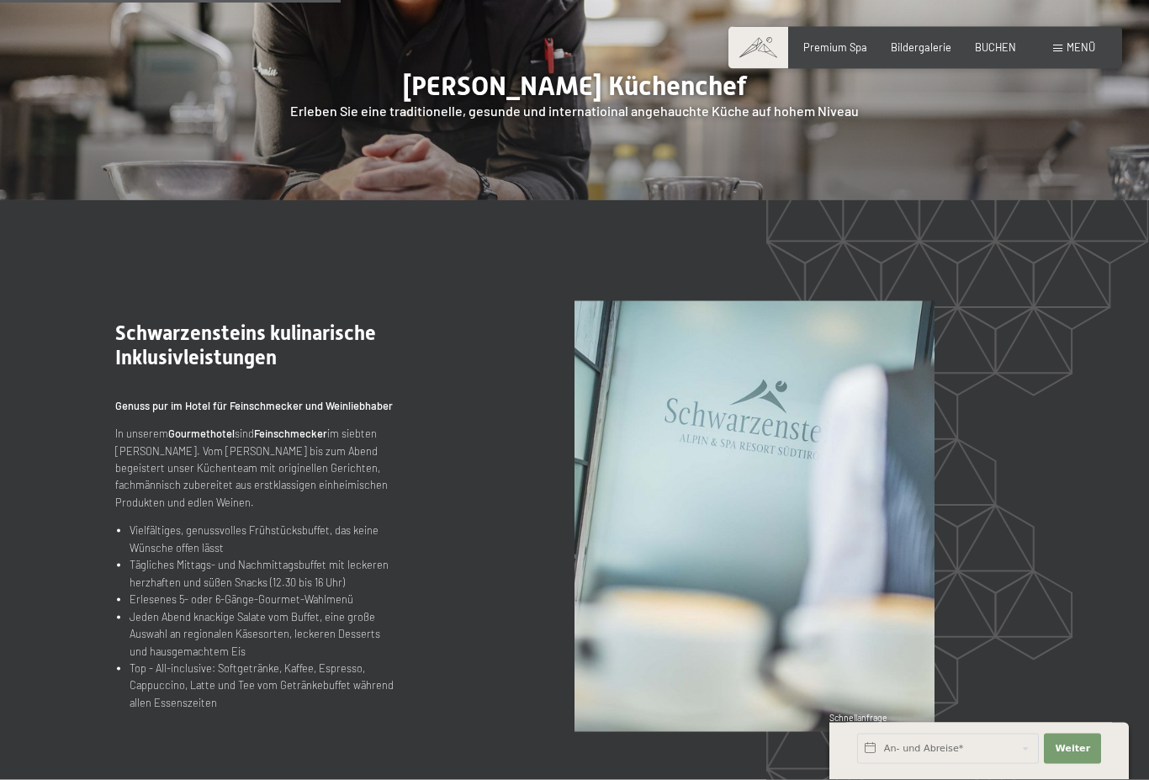
scroll to position [1493, 0]
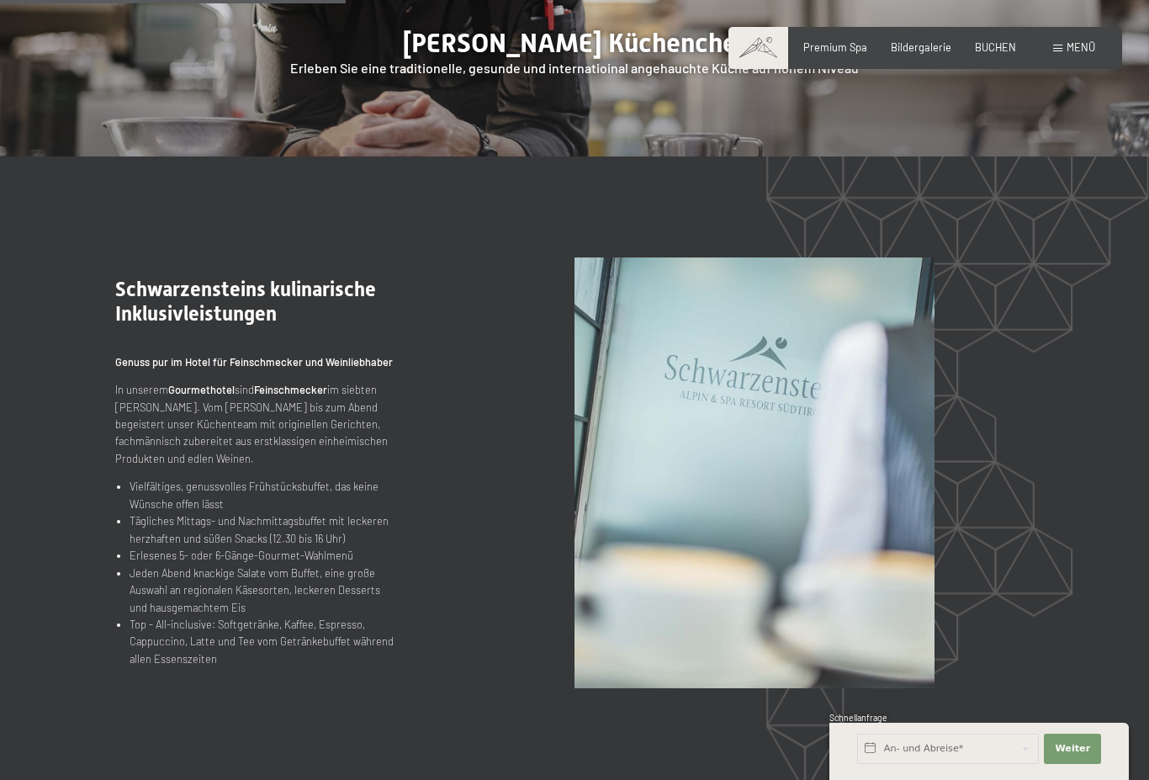
click at [604, 481] on img at bounding box center [754, 472] width 360 height 431
click at [995, 50] on span "BUCHEN" at bounding box center [995, 44] width 41 height 13
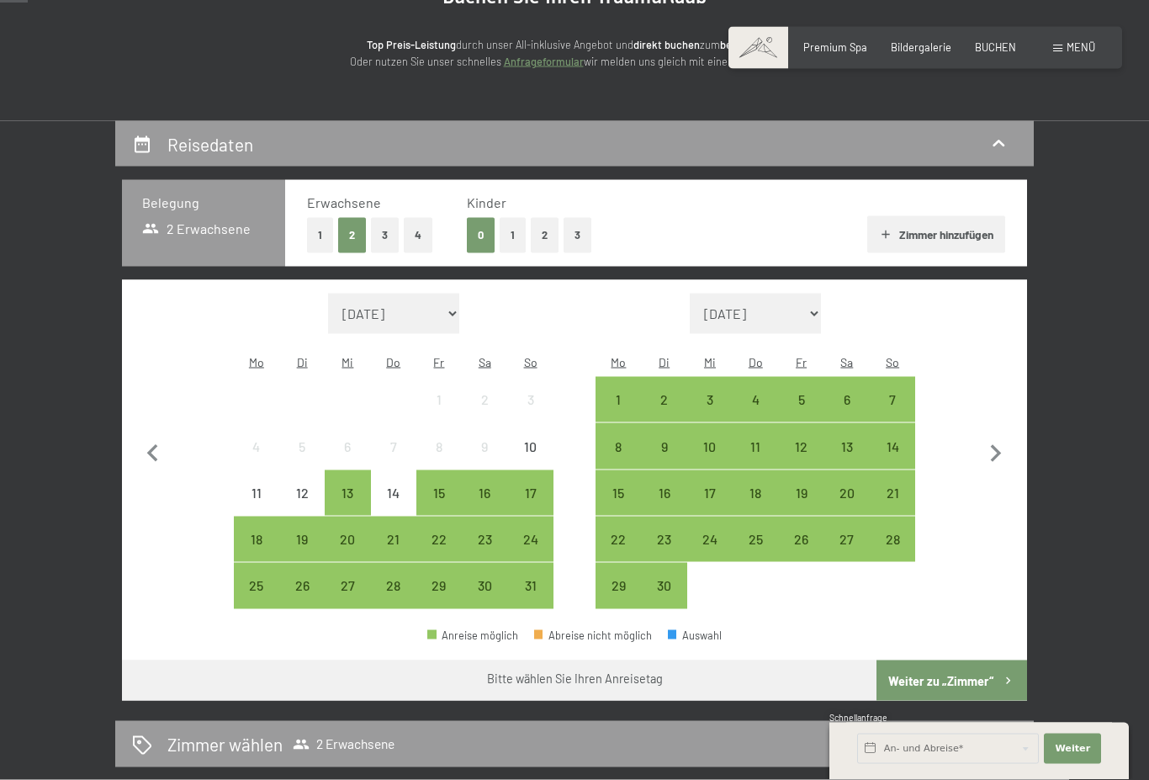
scroll to position [241, 0]
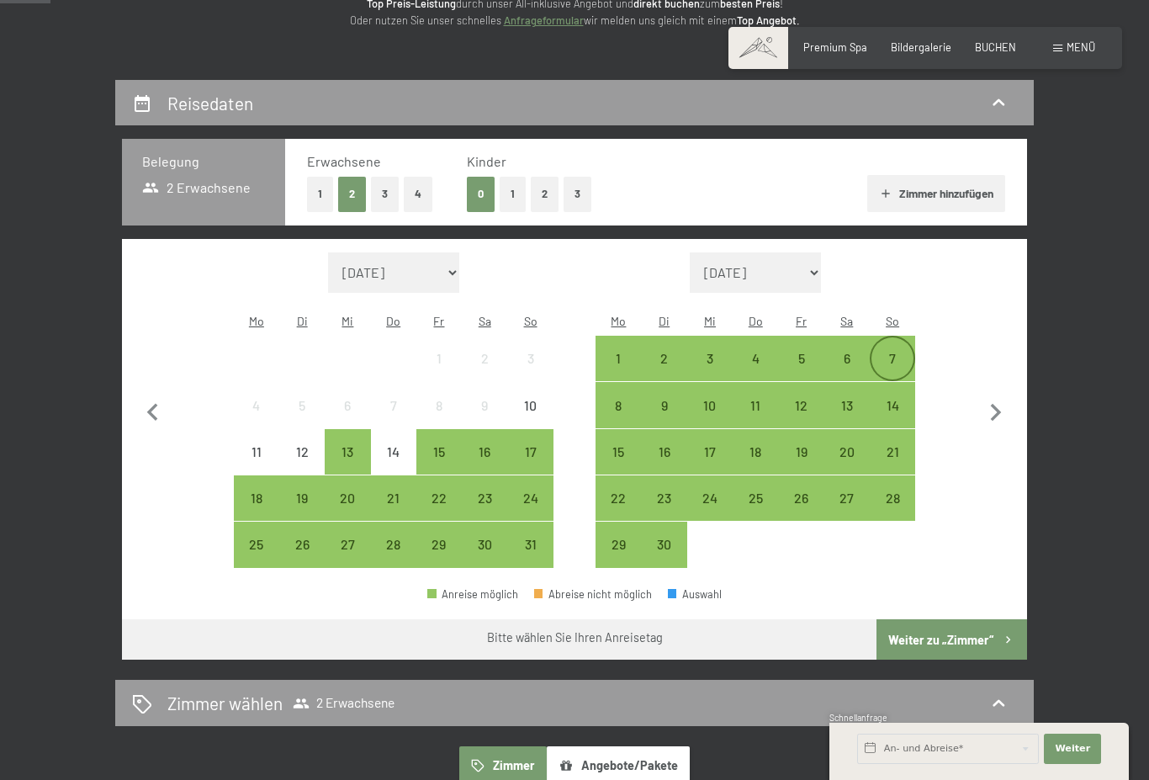
click at [901, 352] on div "7" at bounding box center [892, 373] width 42 height 42
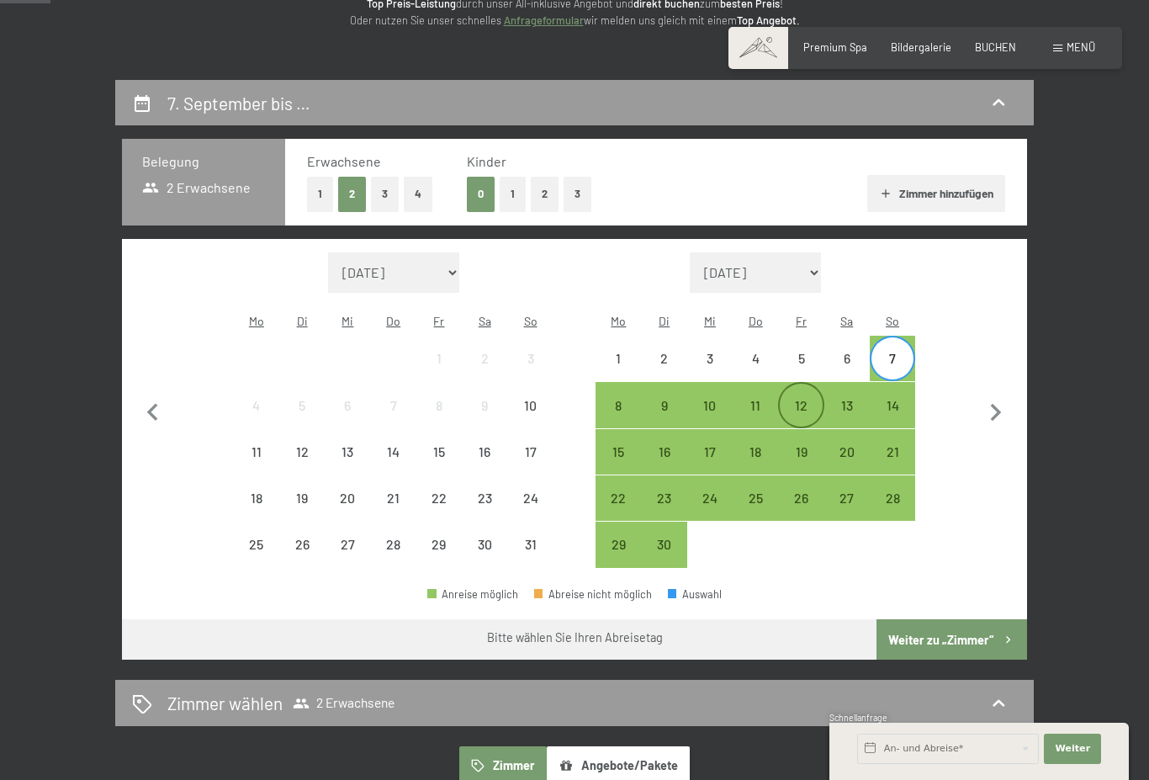
click at [813, 399] on div "12" at bounding box center [801, 420] width 42 height 42
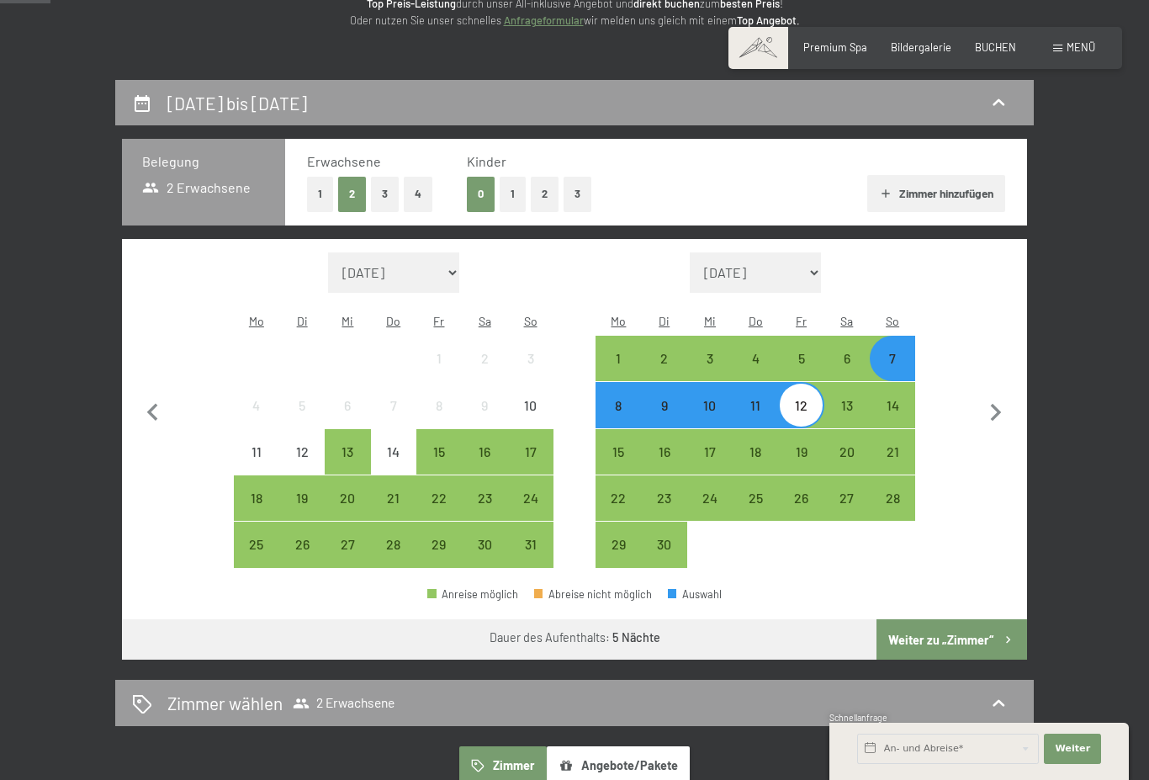
click at [947, 637] on button "Weiter zu „Zimmer“" at bounding box center [951, 639] width 151 height 40
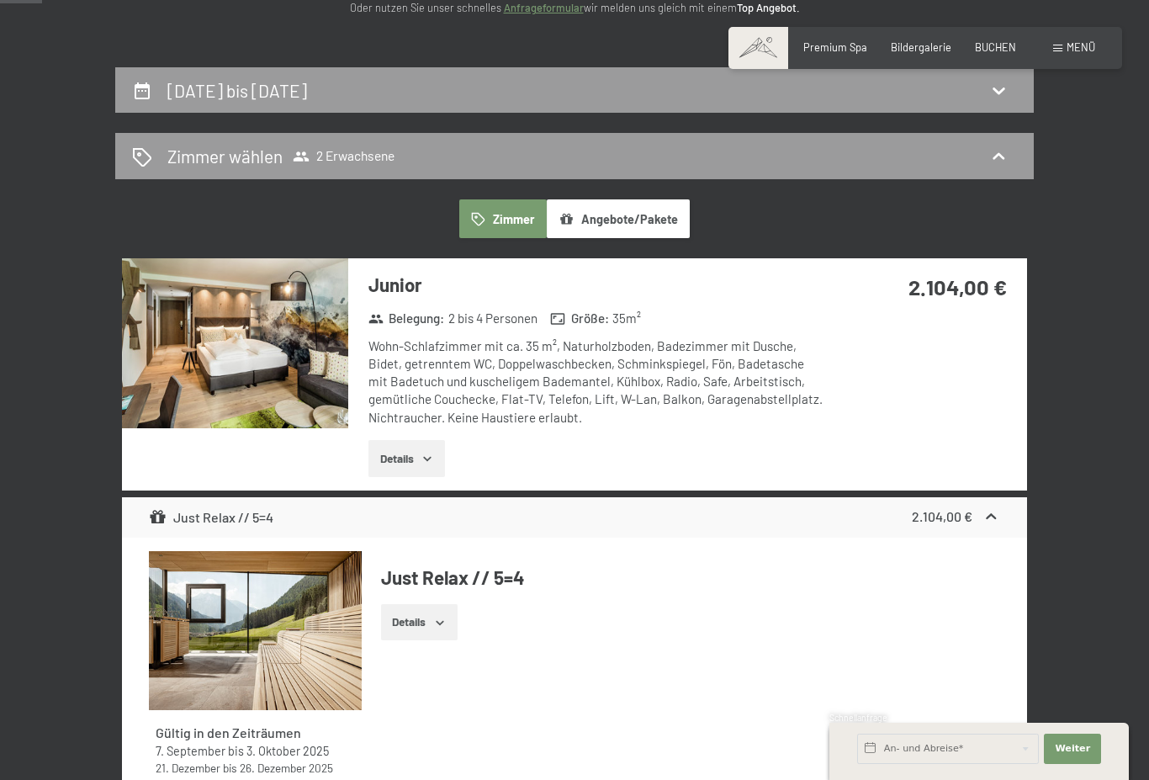
scroll to position [248, 0]
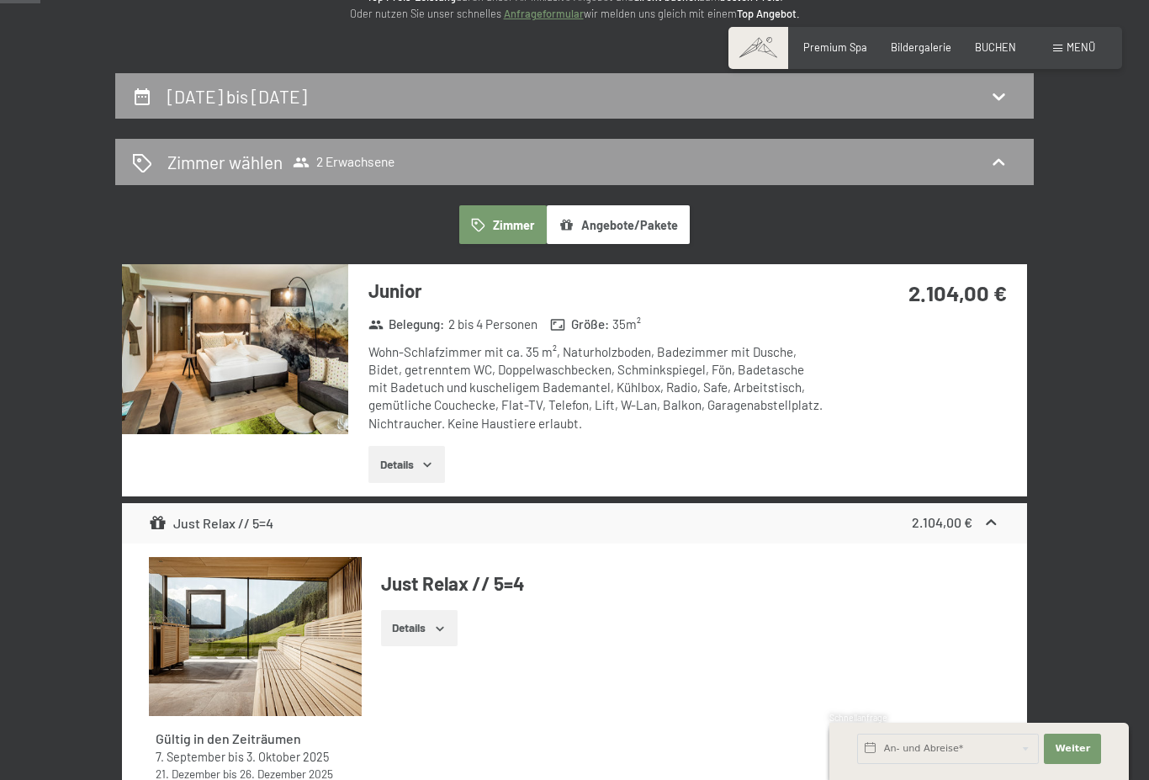
click at [328, 378] on img at bounding box center [235, 349] width 226 height 170
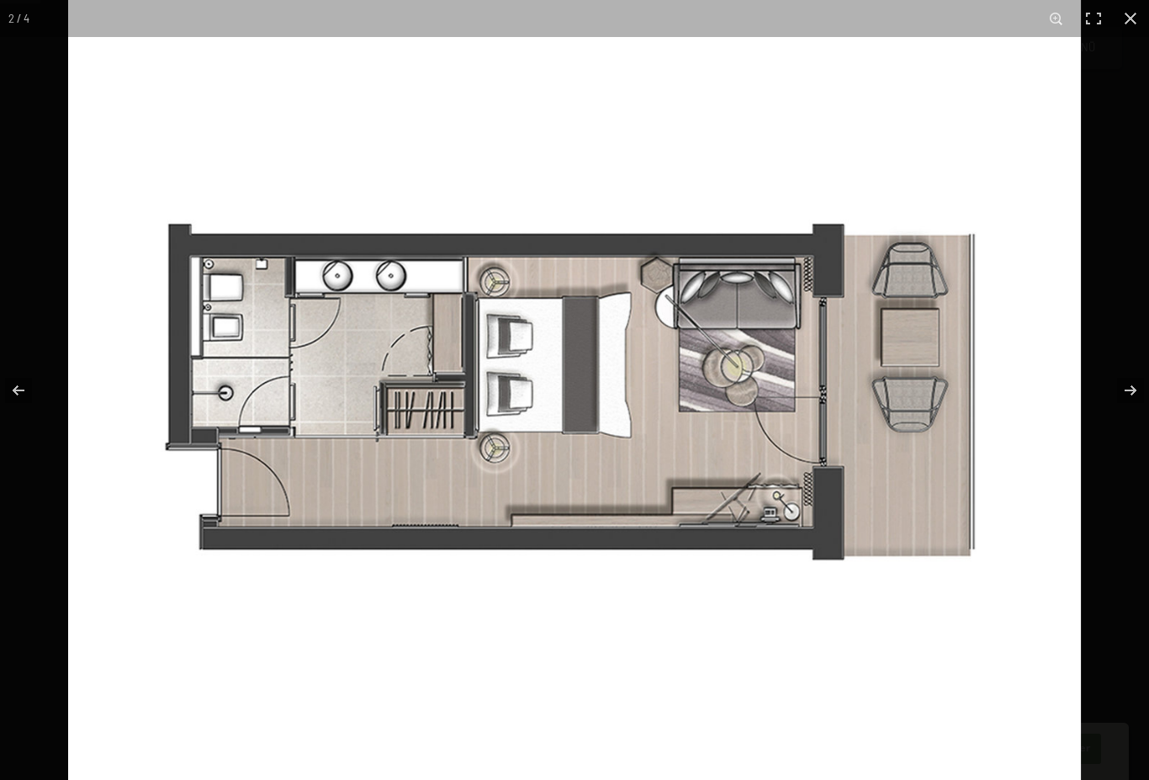
click at [1138, 393] on button "button" at bounding box center [1119, 390] width 59 height 84
click at [1124, 394] on button "button" at bounding box center [1119, 390] width 59 height 84
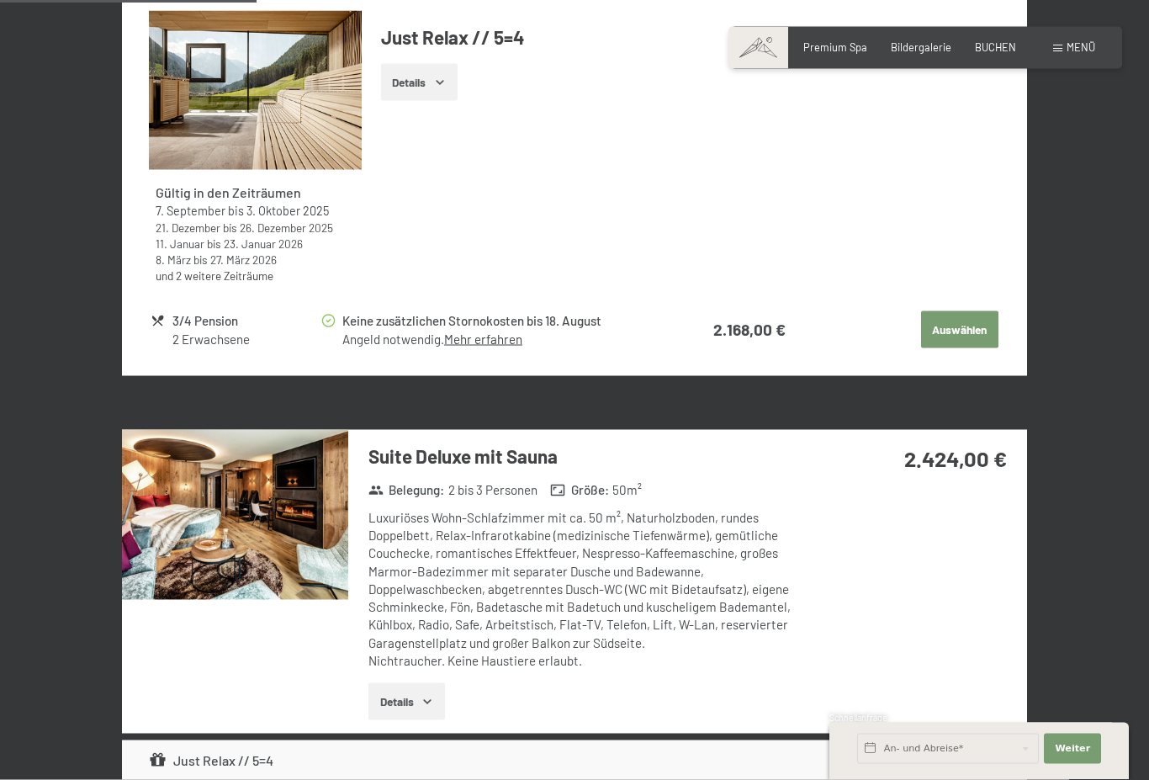
scroll to position [1559, 0]
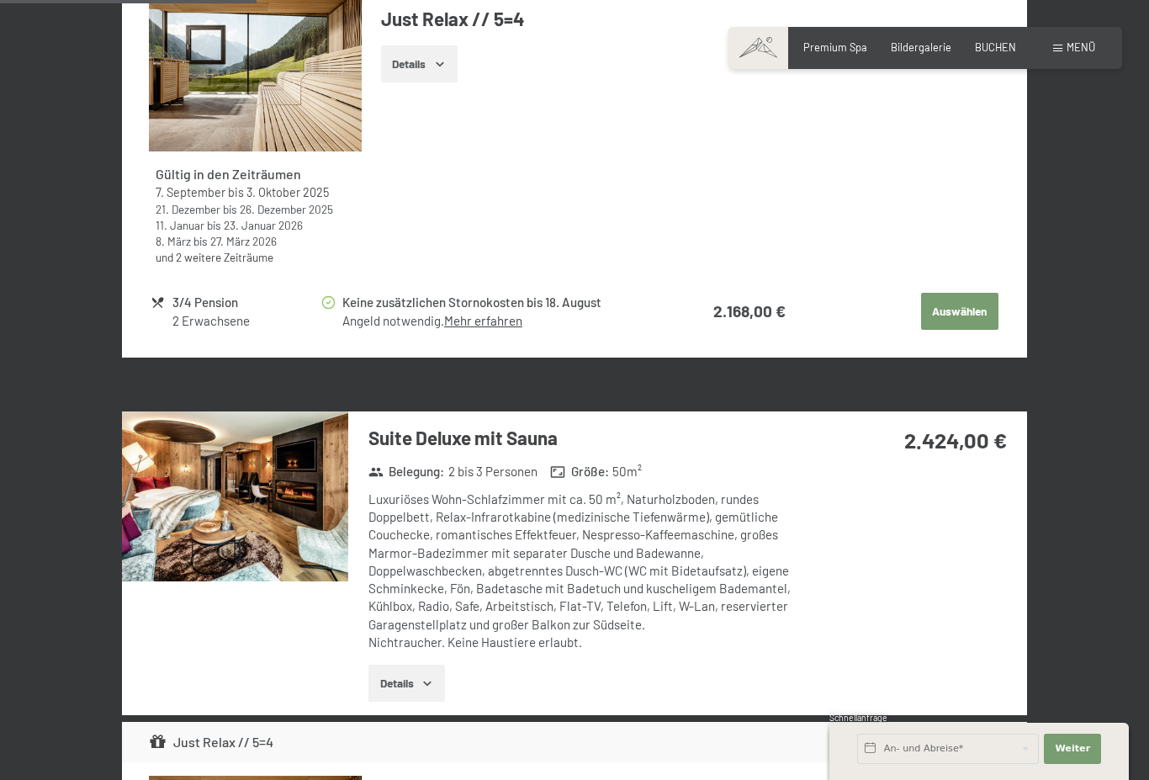
click at [421, 672] on button "Details" at bounding box center [406, 682] width 77 height 37
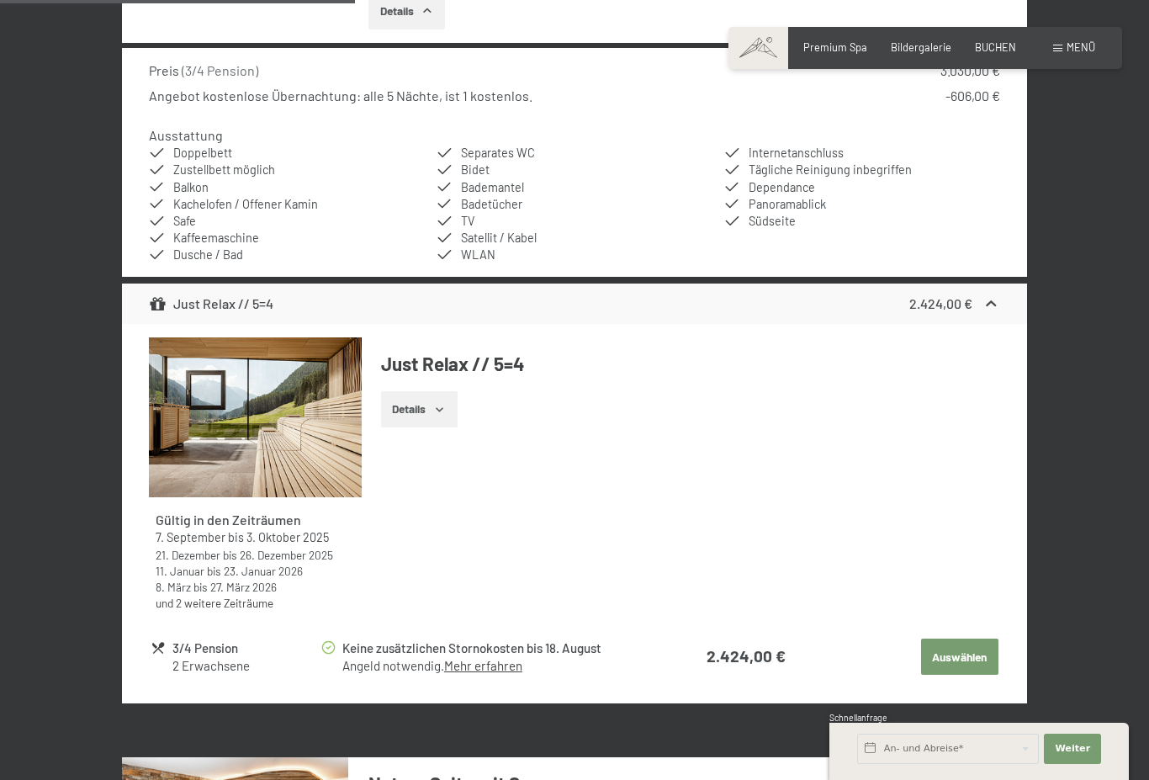
scroll to position [2230, 0]
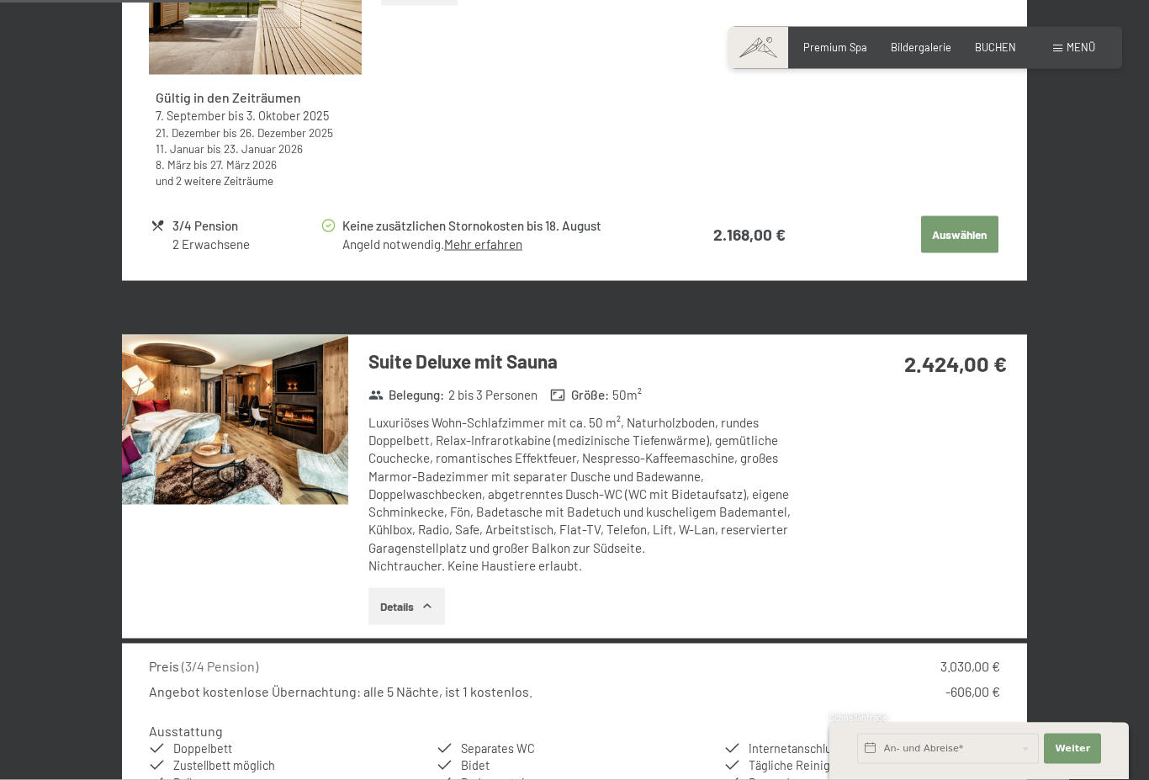
click at [201, 426] on img at bounding box center [235, 420] width 226 height 170
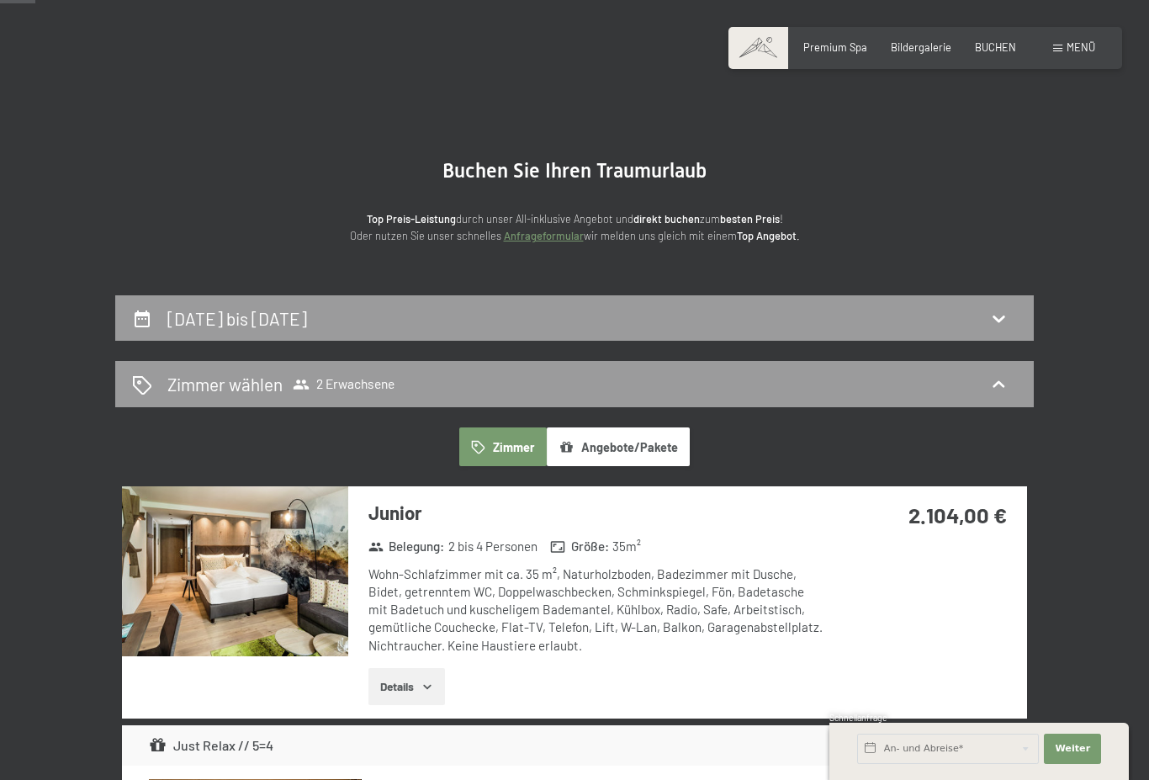
scroll to position [0, 0]
